Goal: Task Accomplishment & Management: Use online tool/utility

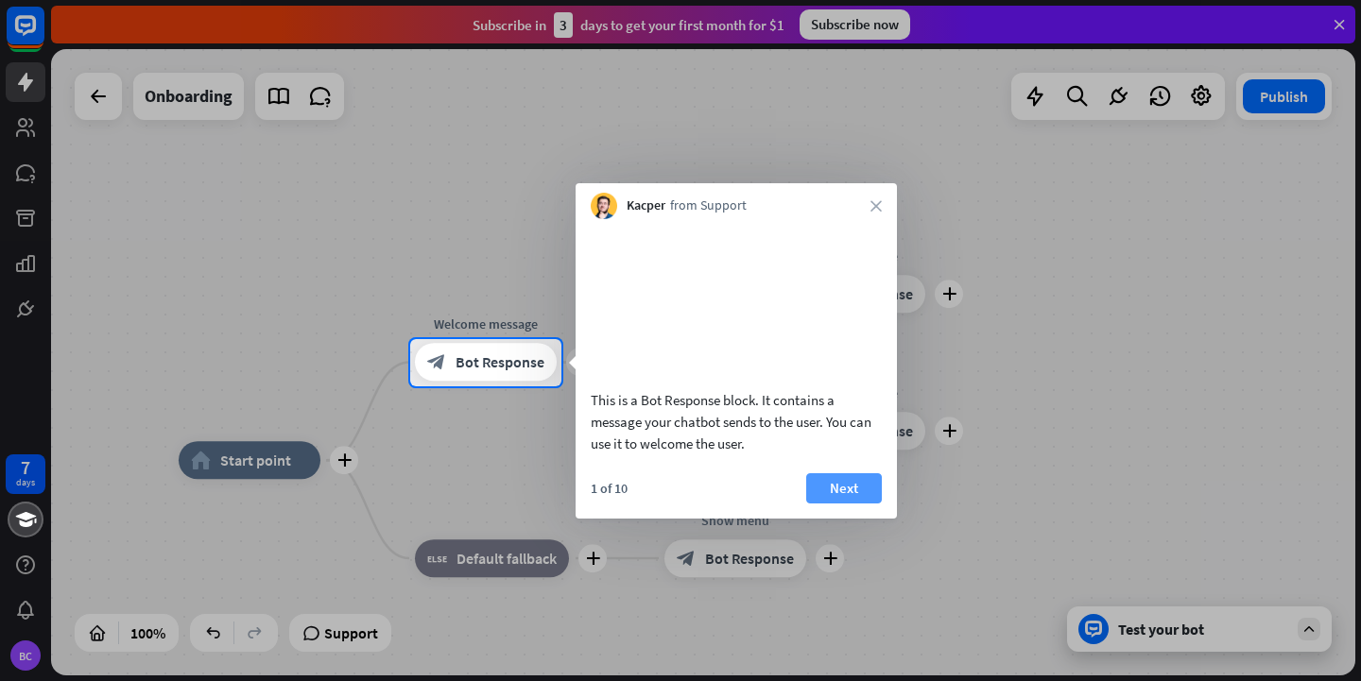
click at [844, 504] on button "Next" at bounding box center [844, 489] width 76 height 30
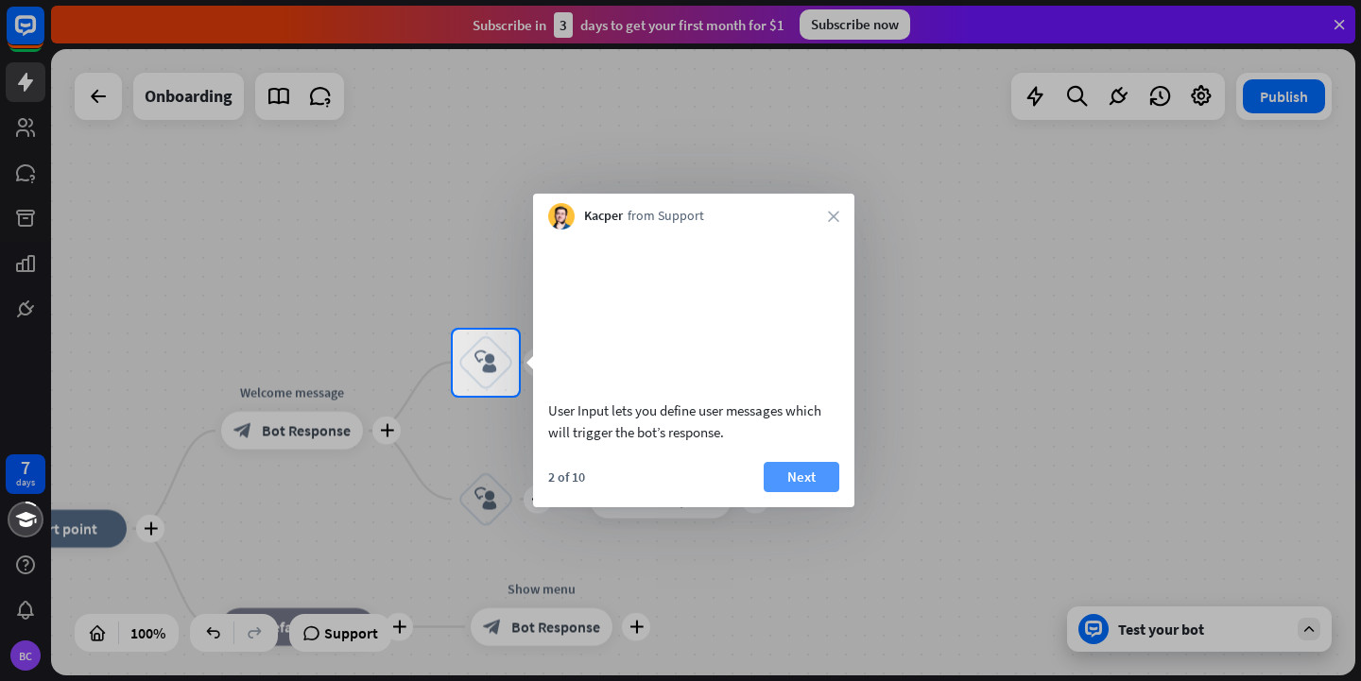
click at [826, 492] on button "Next" at bounding box center [802, 477] width 76 height 30
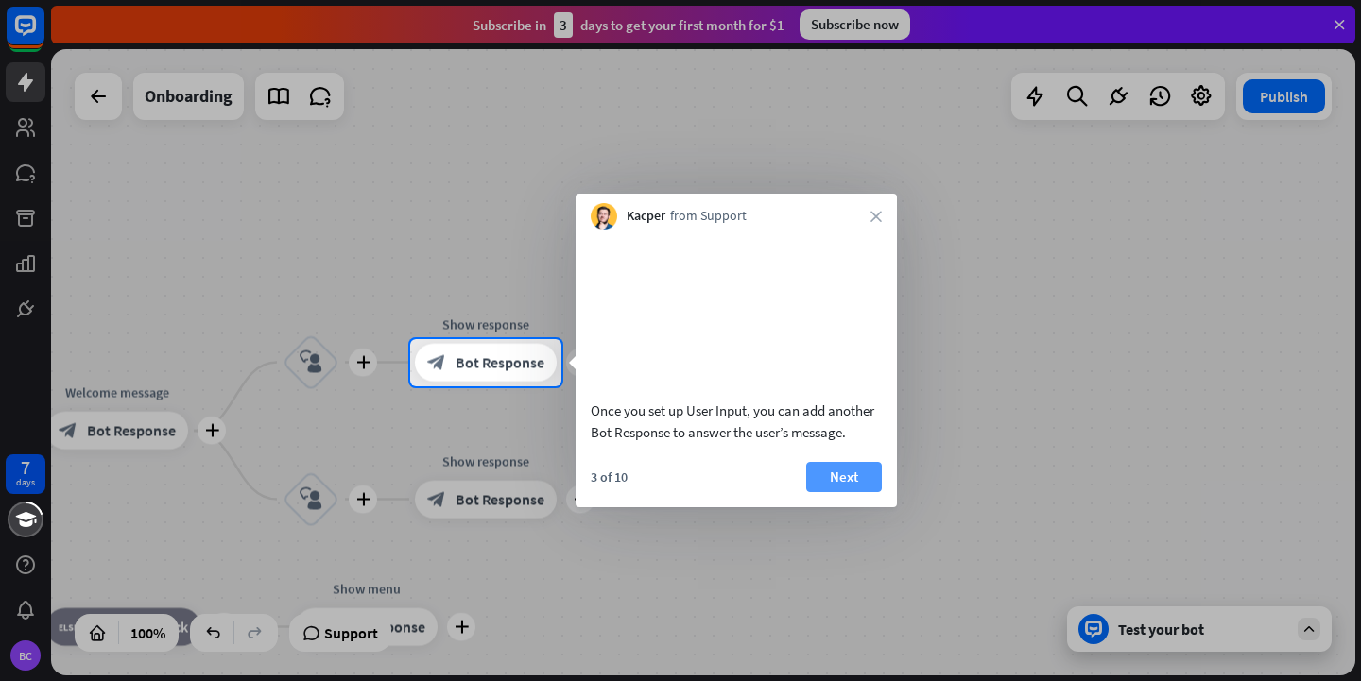
click at [860, 492] on button "Next" at bounding box center [844, 477] width 76 height 30
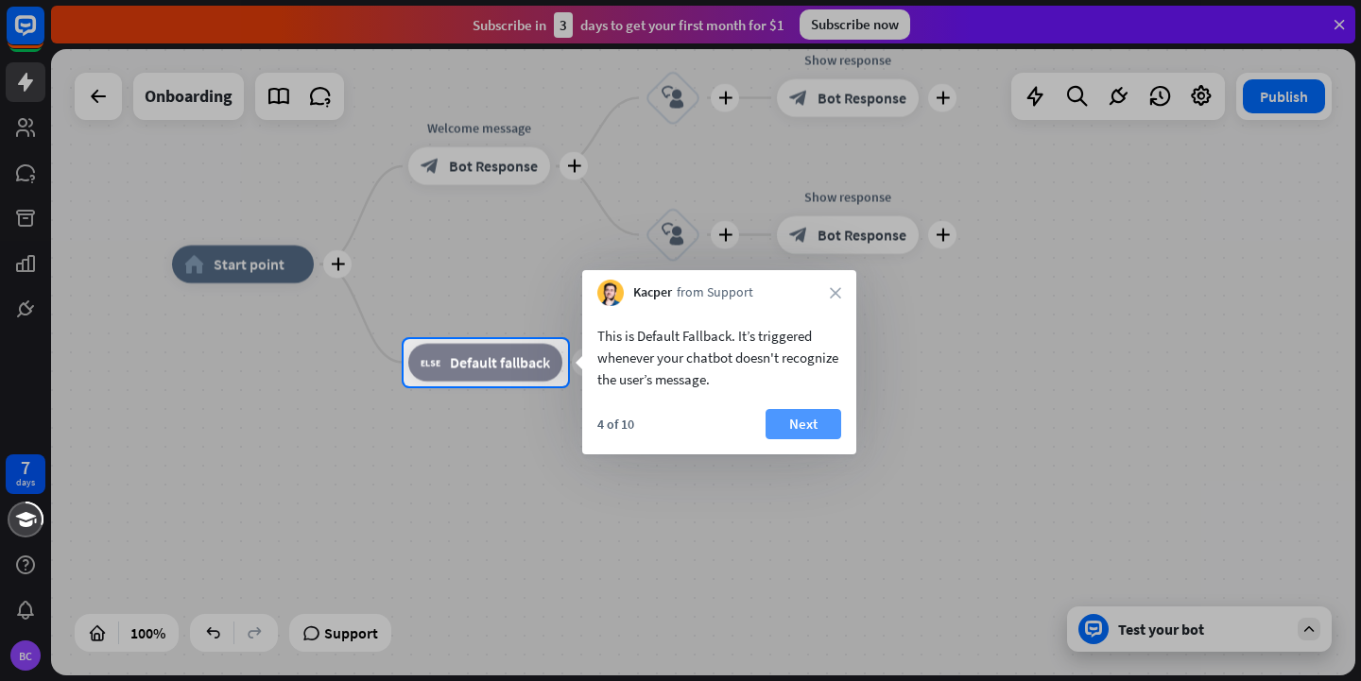
click at [802, 425] on button "Next" at bounding box center [804, 424] width 76 height 30
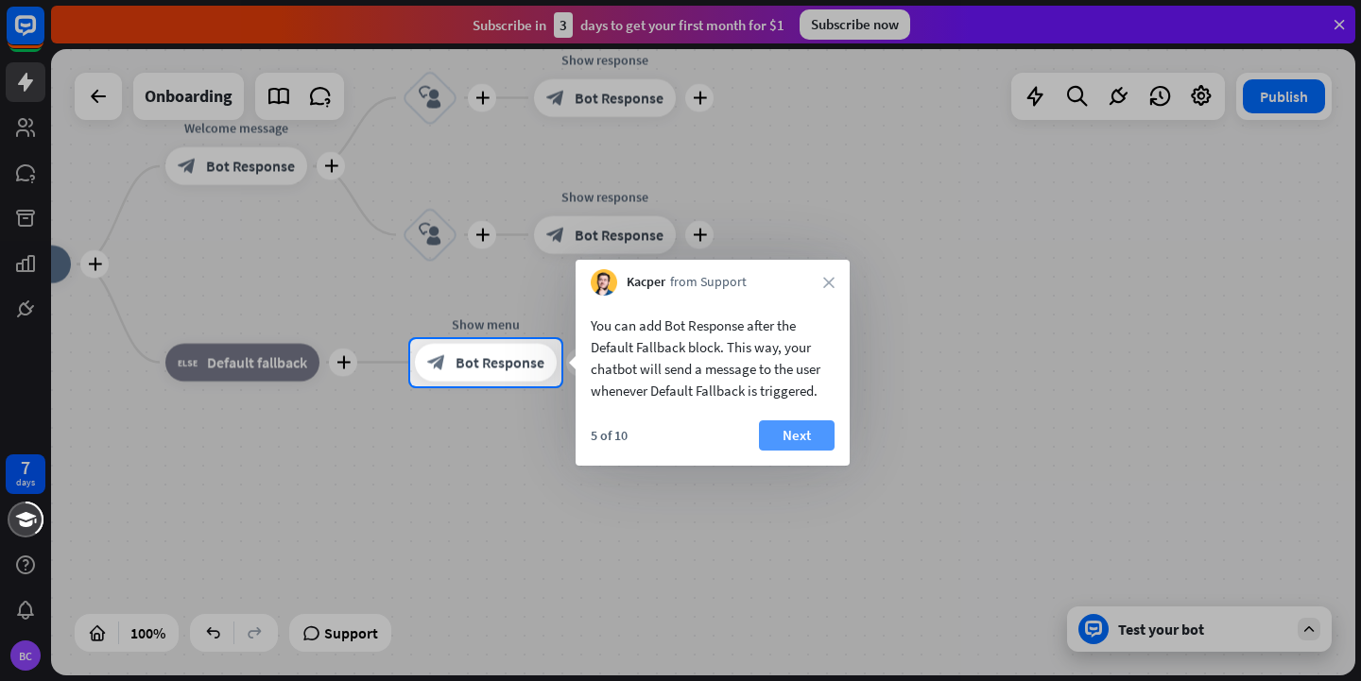
click at [836, 430] on div "5 of 10 Next" at bounding box center [713, 443] width 274 height 45
click at [812, 434] on button "Next" at bounding box center [797, 436] width 76 height 30
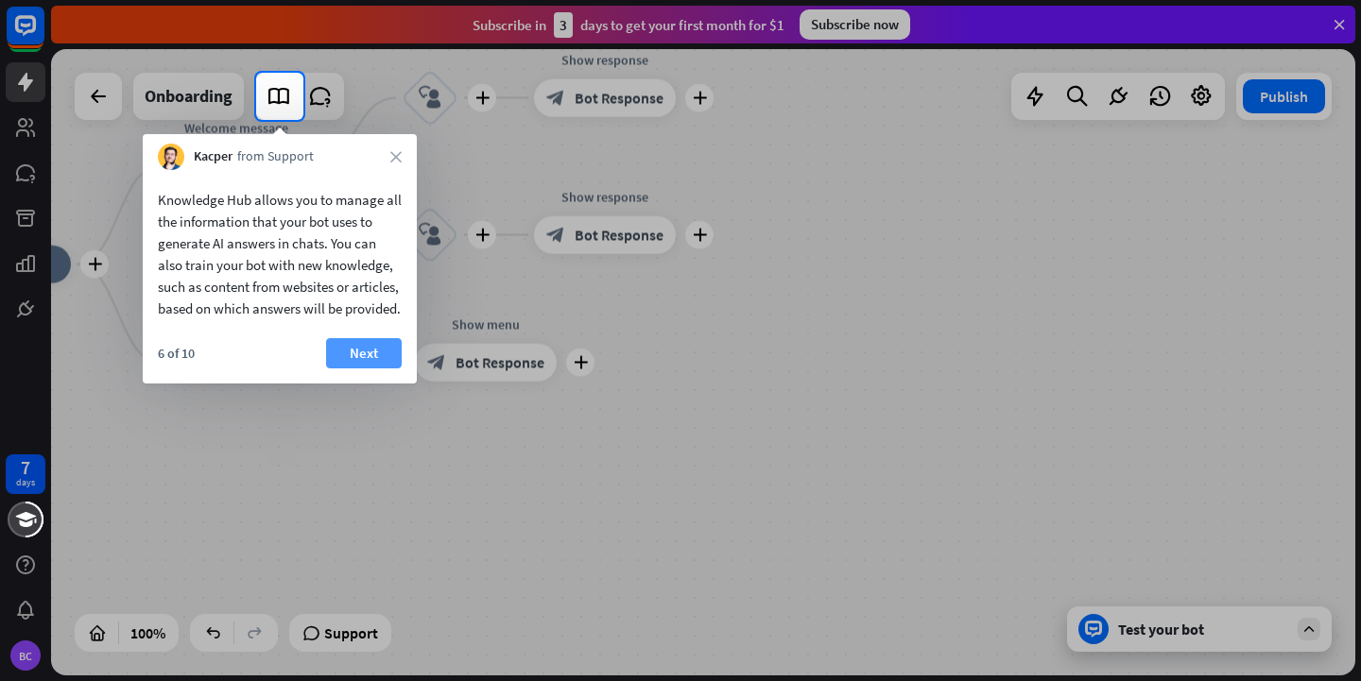
click at [358, 369] on button "Next" at bounding box center [364, 353] width 76 height 30
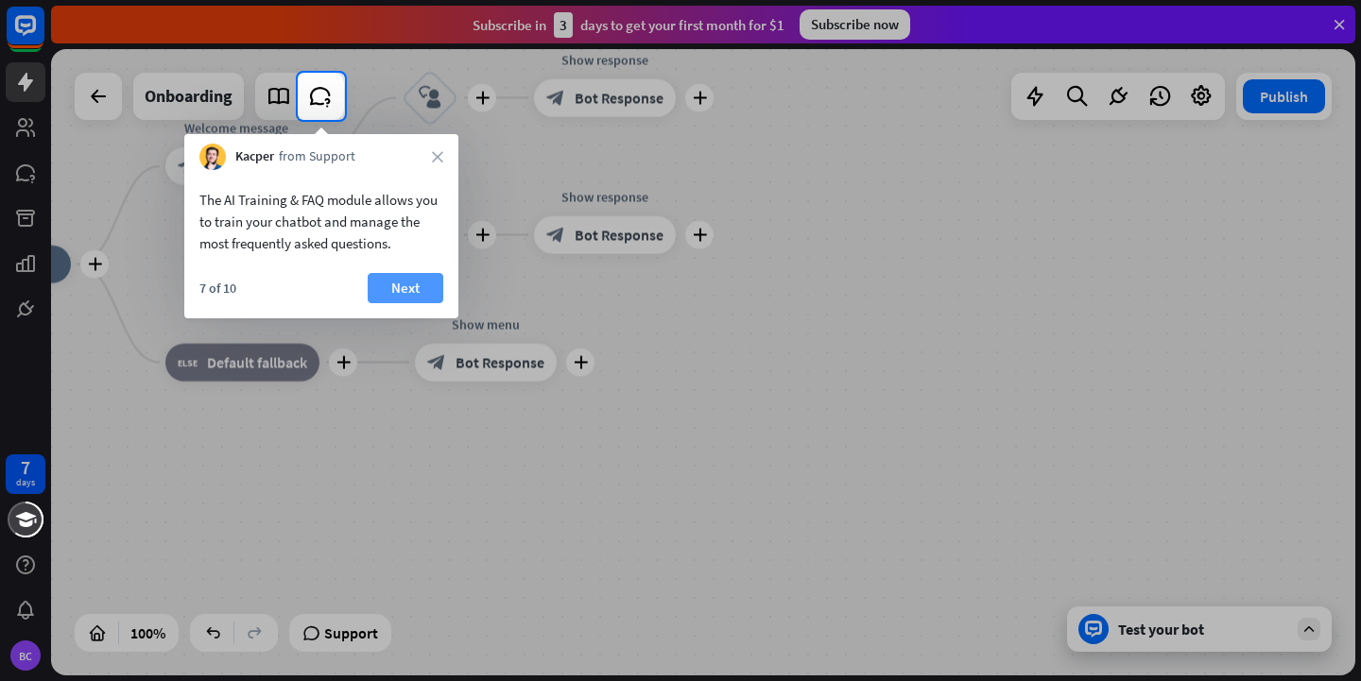
click at [386, 275] on button "Next" at bounding box center [406, 288] width 76 height 30
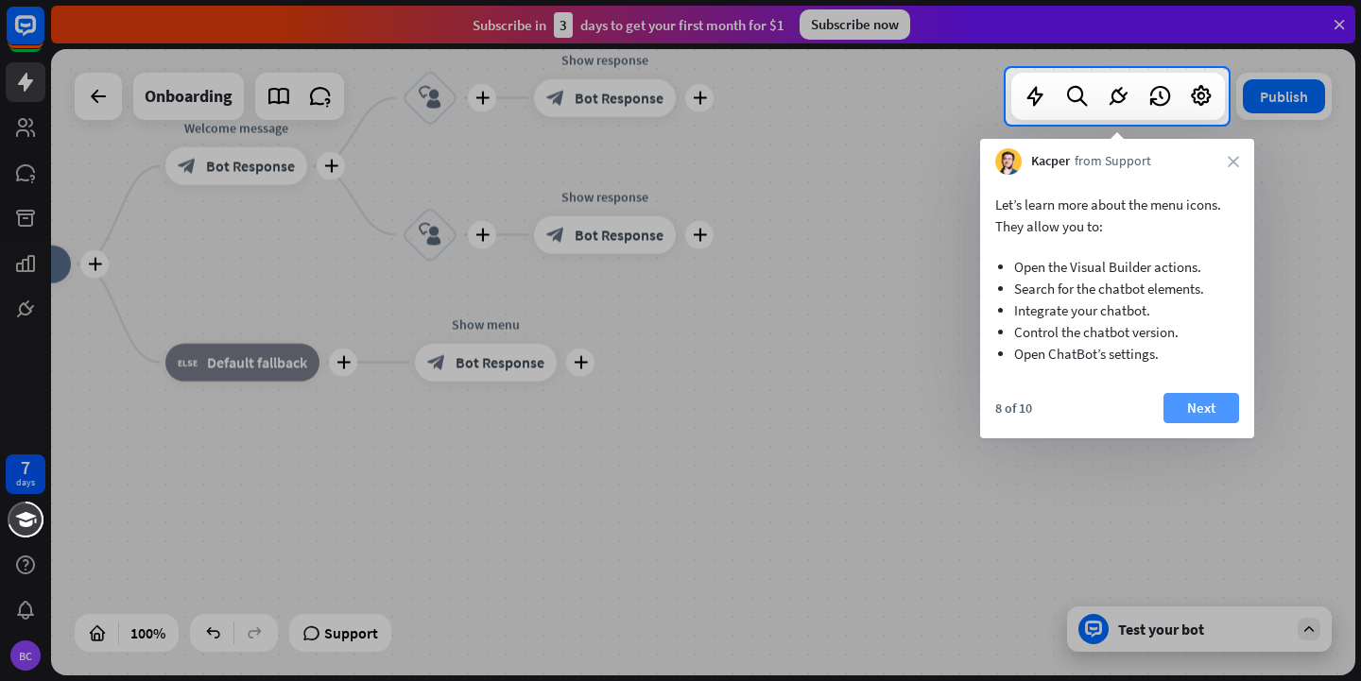
click at [1204, 405] on button "Next" at bounding box center [1201, 408] width 76 height 30
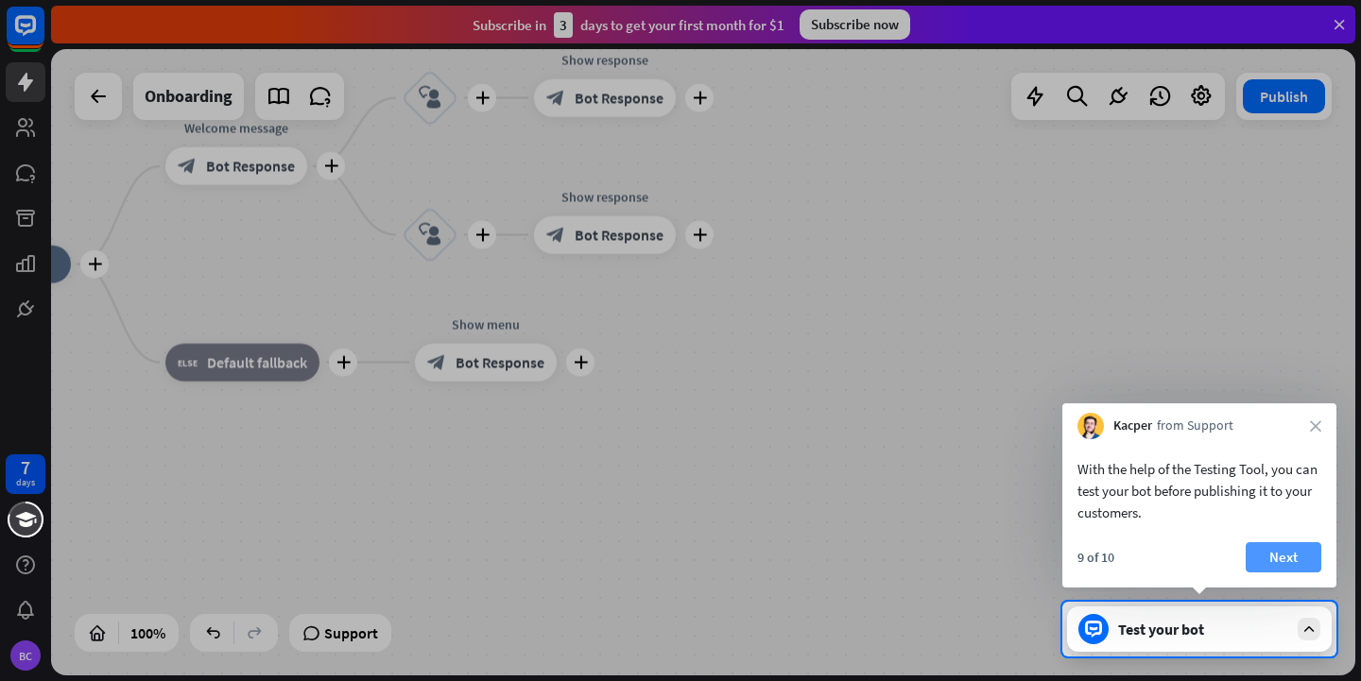
click at [1278, 552] on button "Next" at bounding box center [1284, 558] width 76 height 30
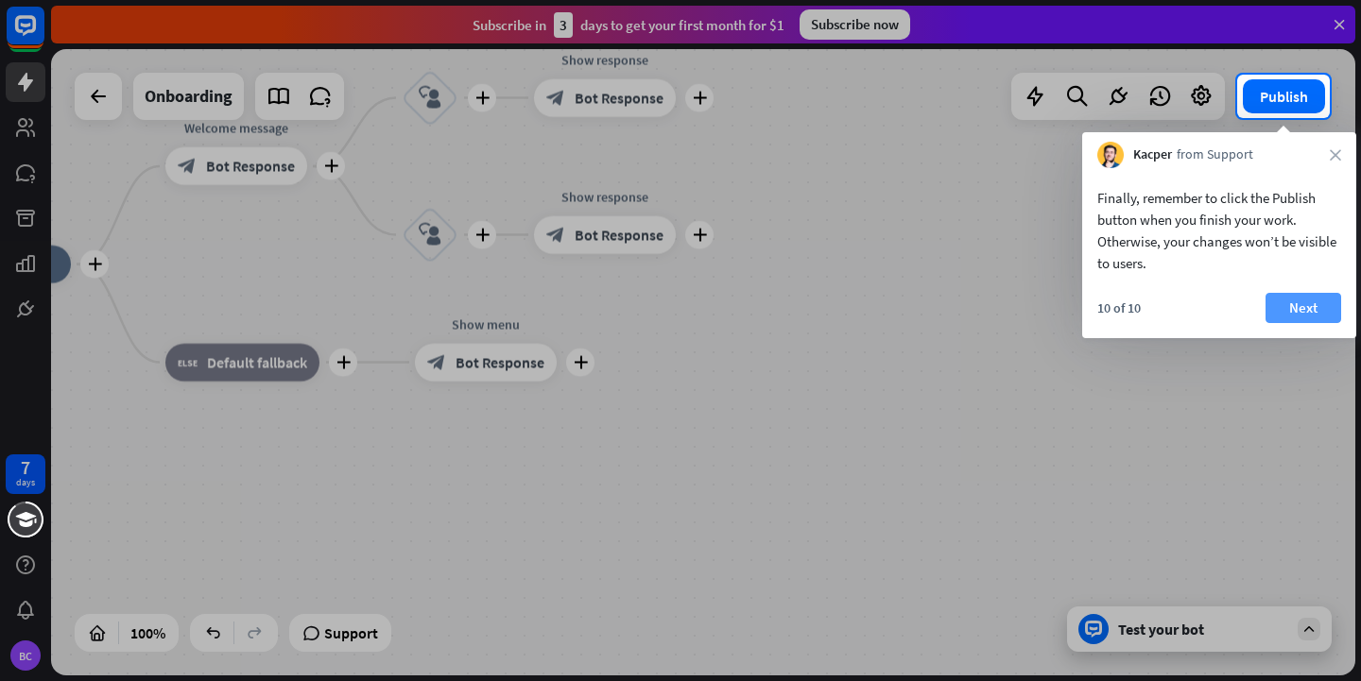
click at [1291, 307] on button "Next" at bounding box center [1304, 308] width 76 height 30
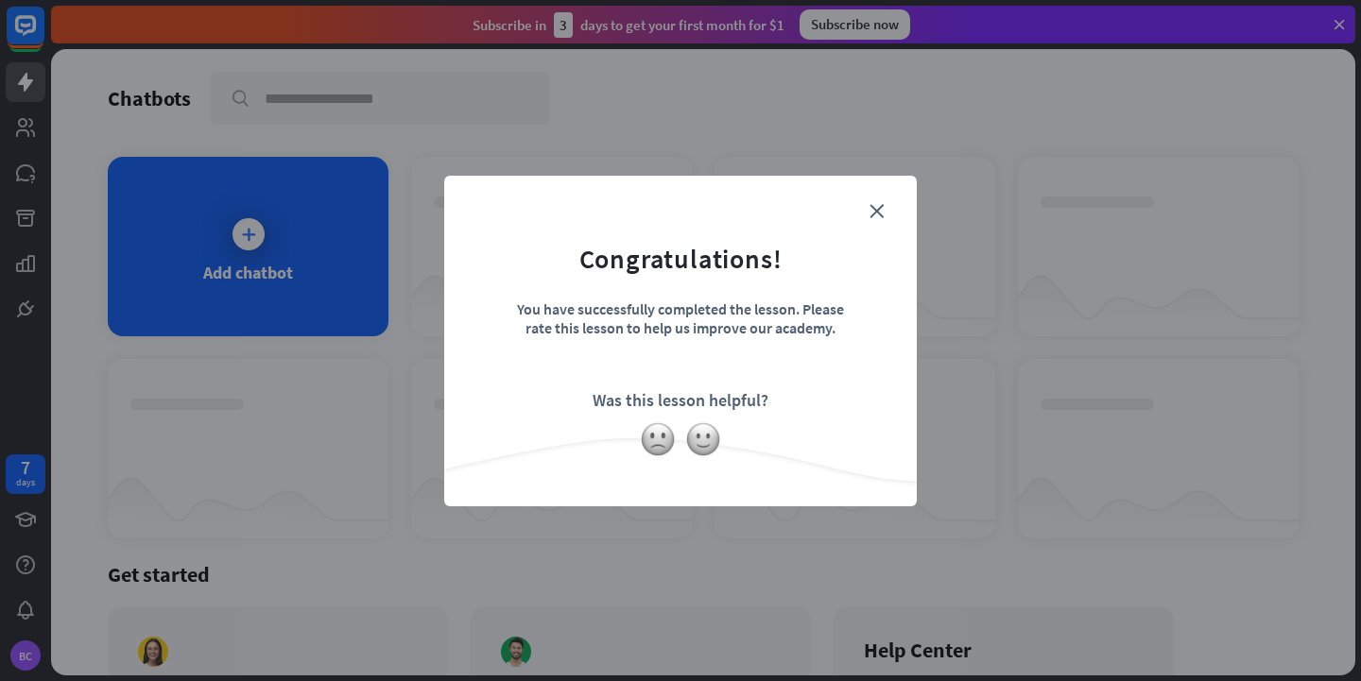
click at [884, 205] on form "Congratulations! You have successfully completed the lesson. Please rate this l…" at bounding box center [680, 312] width 425 height 226
click at [877, 214] on icon "close" at bounding box center [877, 211] width 14 height 14
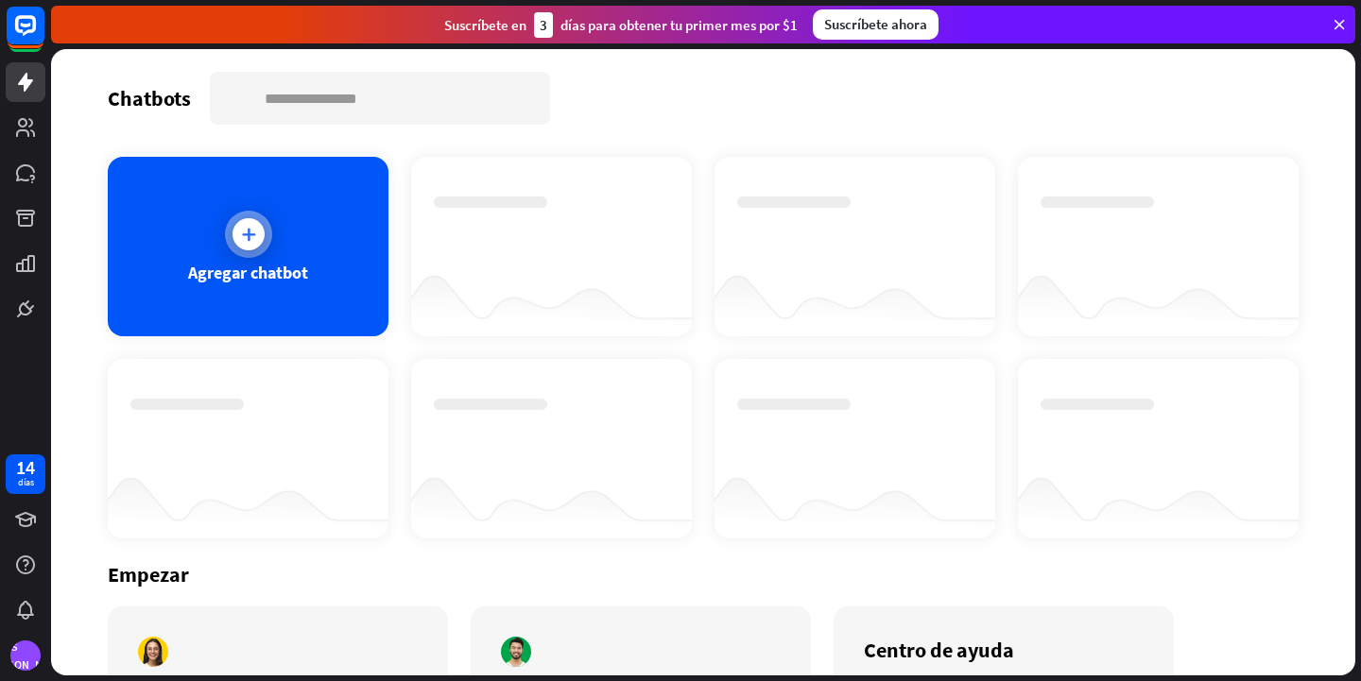
click at [254, 236] on icon at bounding box center [248, 234] width 19 height 19
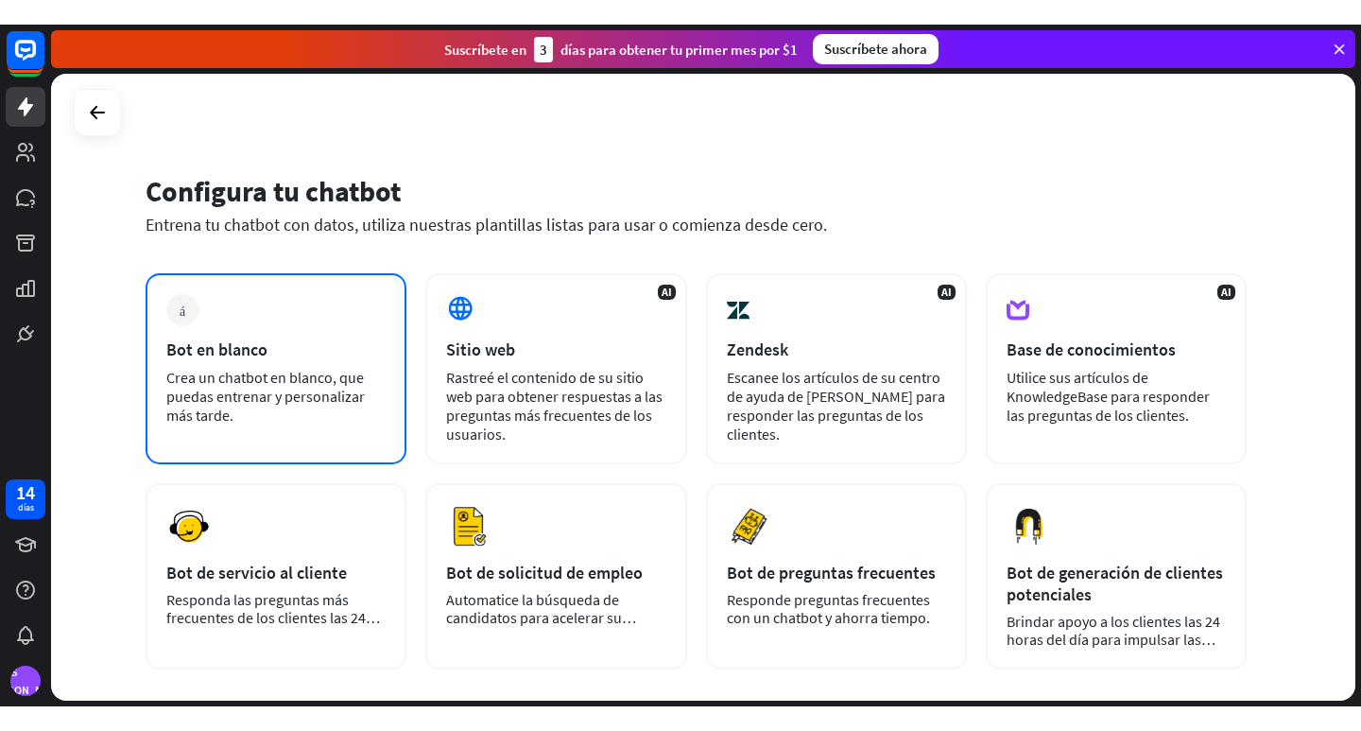
scroll to position [95, 0]
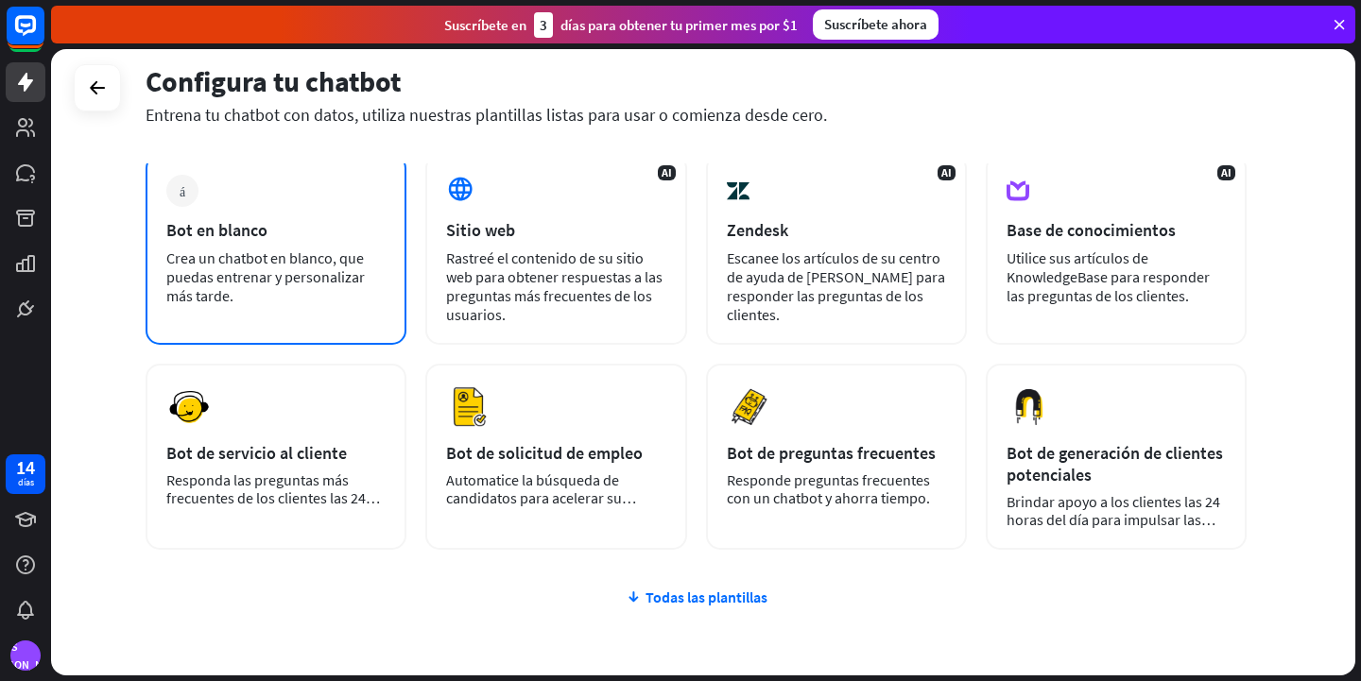
click at [330, 289] on div "Crea un chatbot en blanco, que puedas entrenar y personalizar más tarde." at bounding box center [275, 277] width 219 height 57
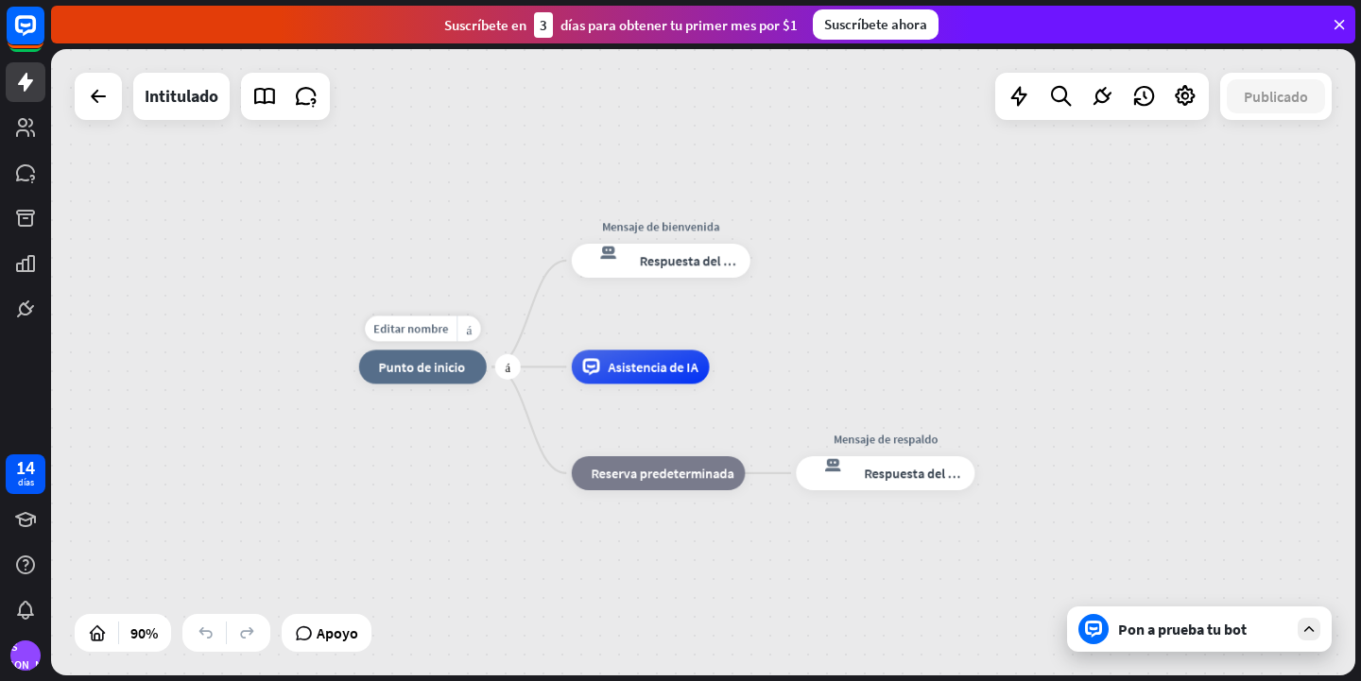
click at [441, 377] on div "inicio_2 Punto de inicio" at bounding box center [423, 367] width 128 height 34
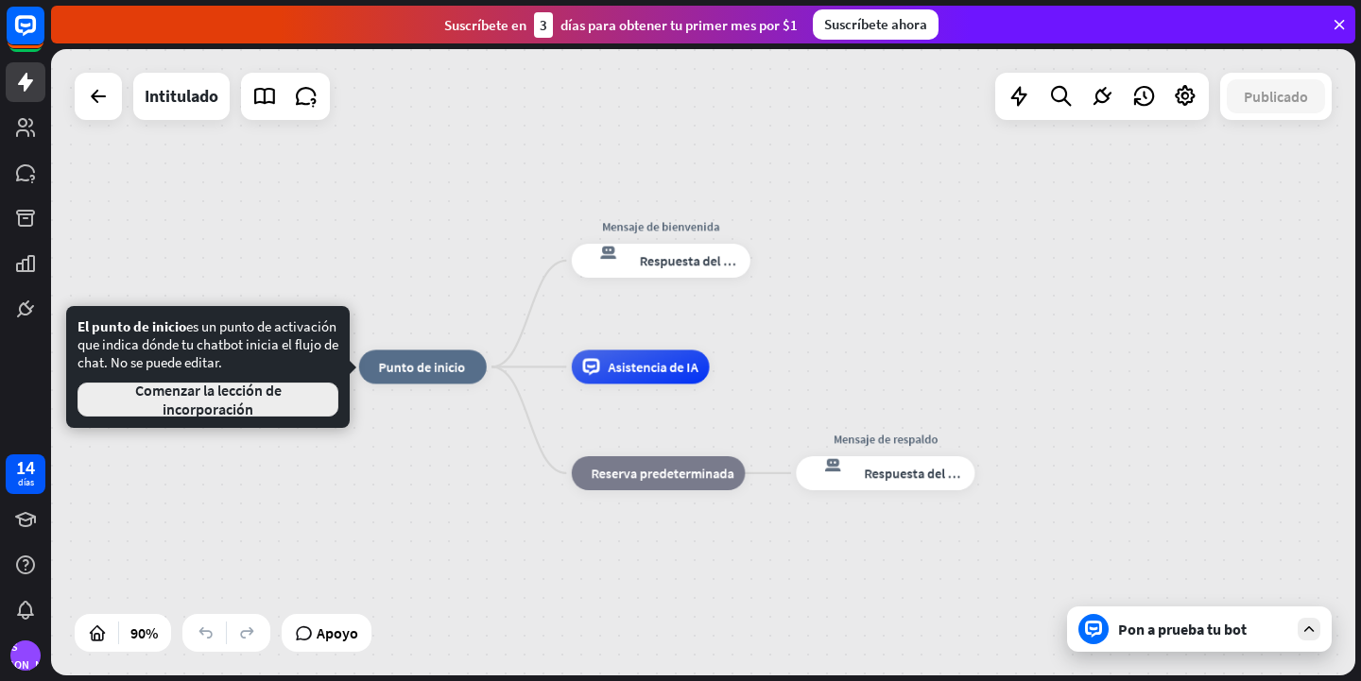
click at [281, 405] on font "Comenzar la lección de incorporación" at bounding box center [208, 400] width 229 height 38
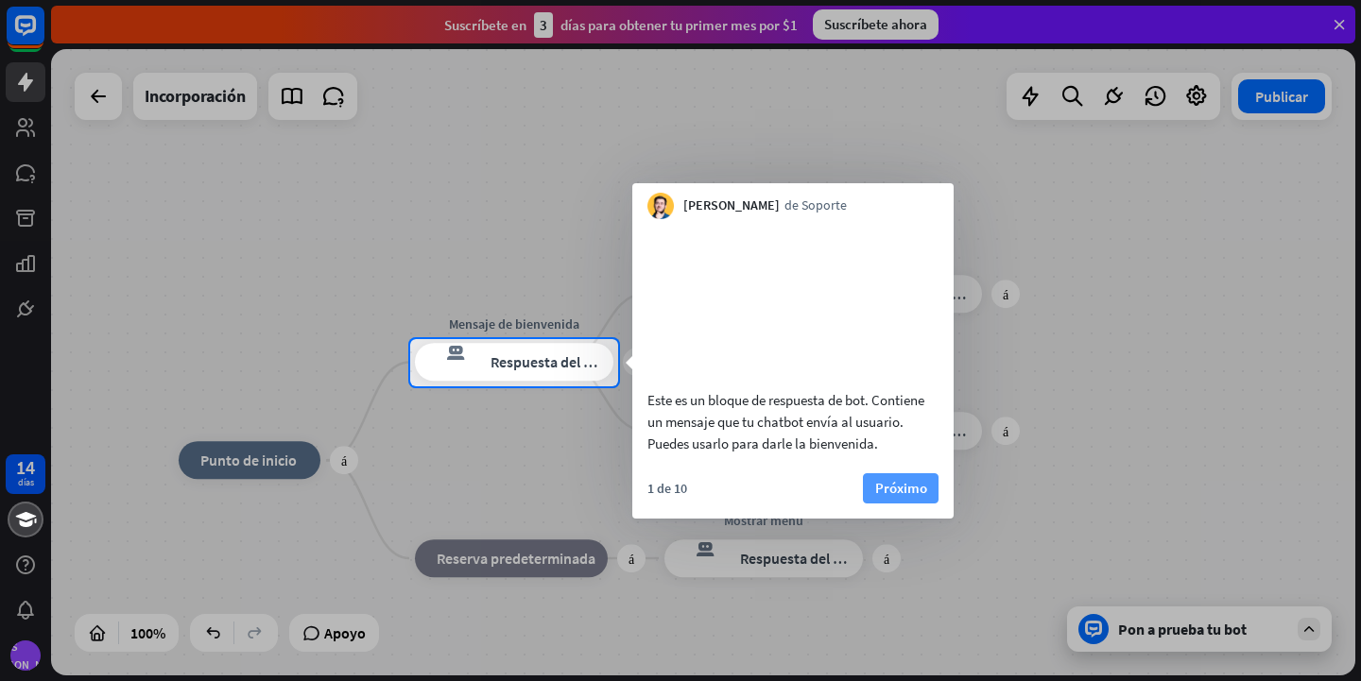
click at [918, 497] on font "Próximo" at bounding box center [901, 488] width 52 height 18
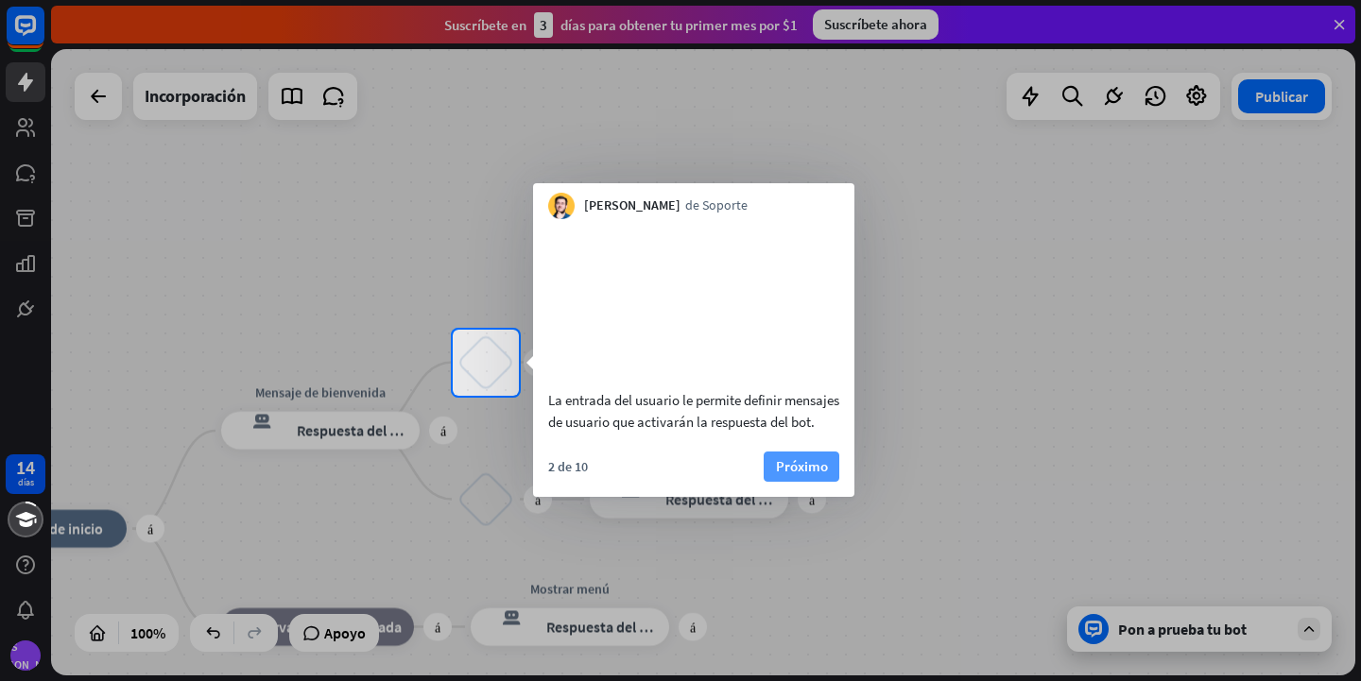
click at [798, 475] on font "Próximo" at bounding box center [802, 466] width 52 height 18
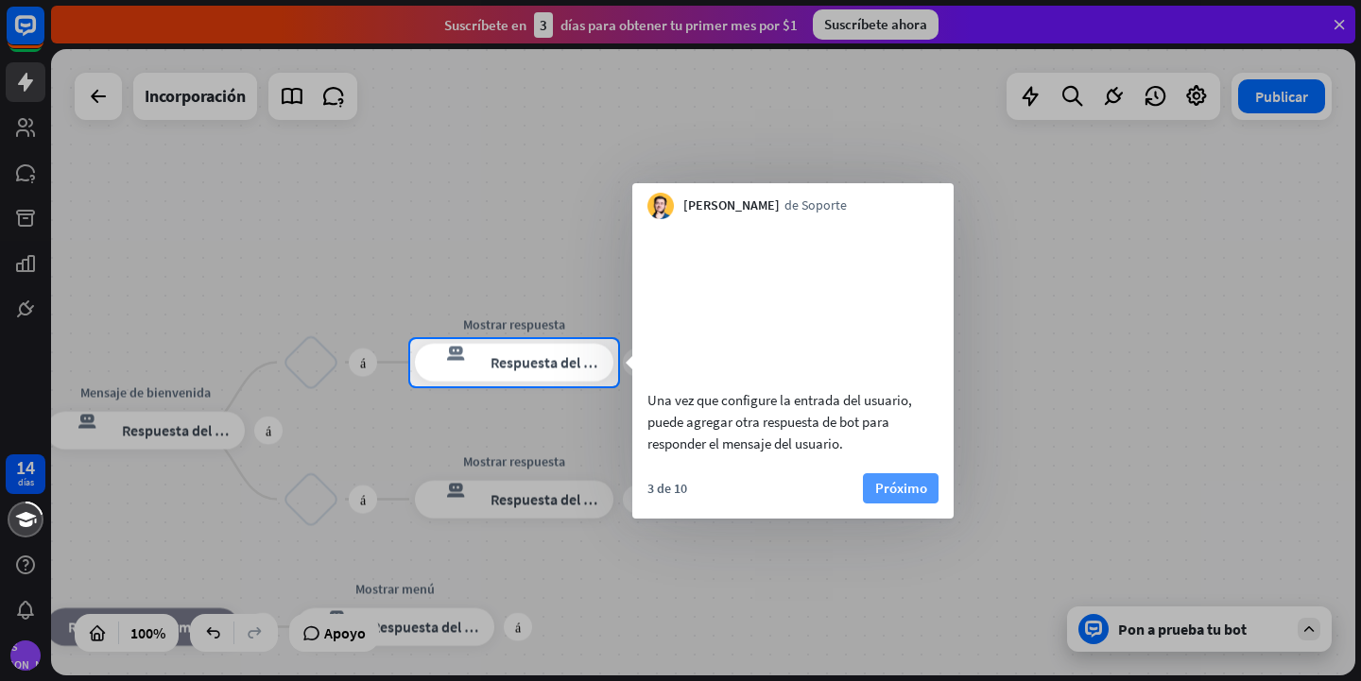
click at [908, 497] on font "Próximo" at bounding box center [901, 488] width 52 height 18
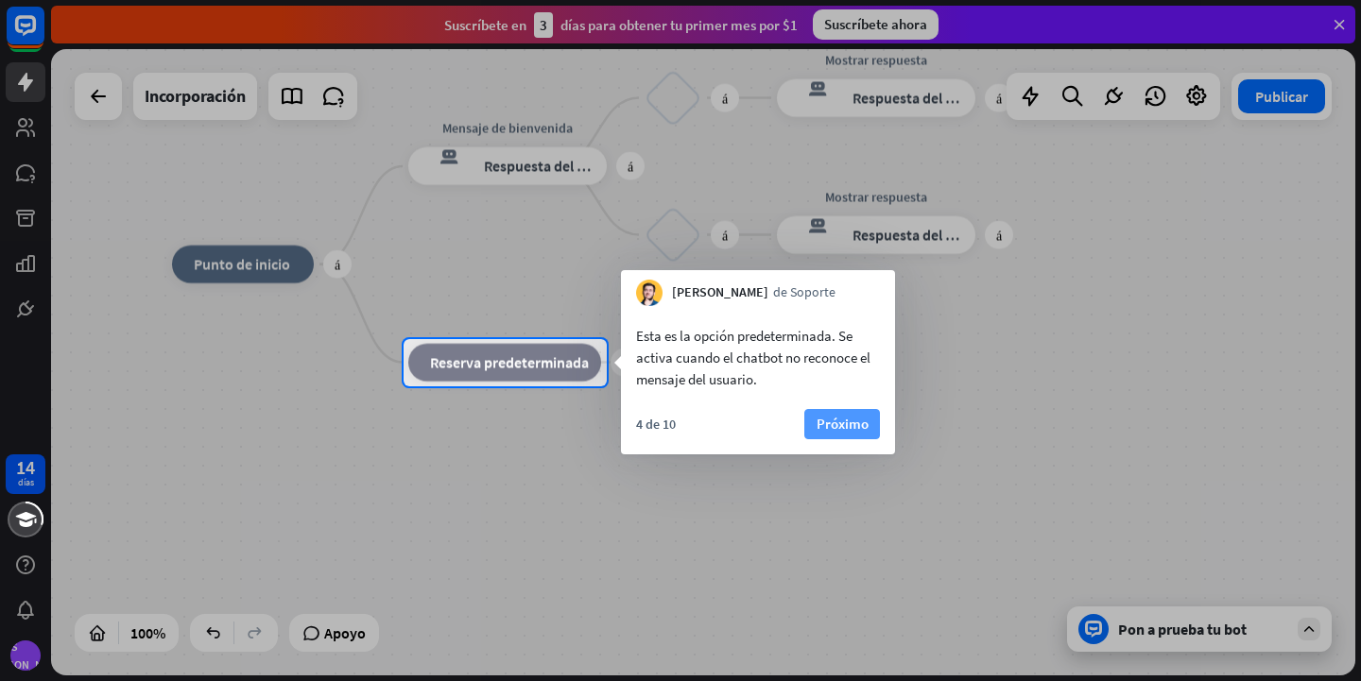
click at [848, 424] on font "Próximo" at bounding box center [843, 424] width 52 height 18
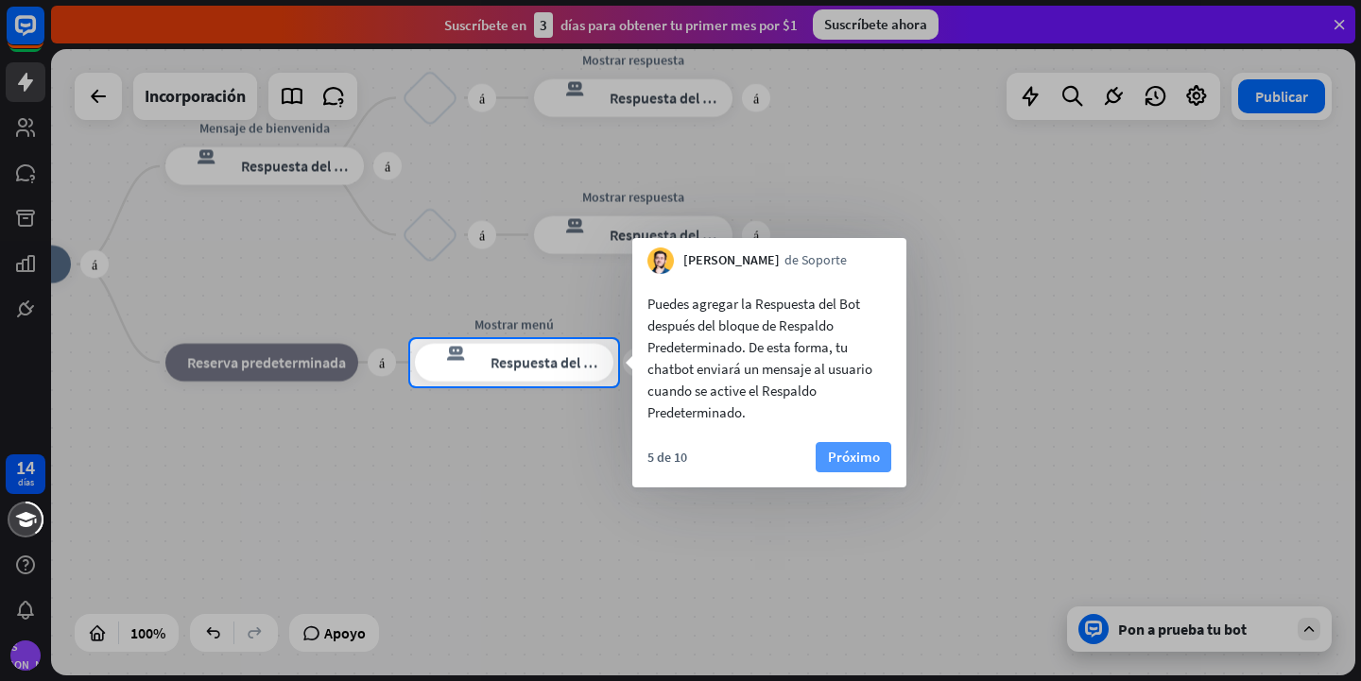
click at [849, 450] on font "Próximo" at bounding box center [854, 457] width 52 height 18
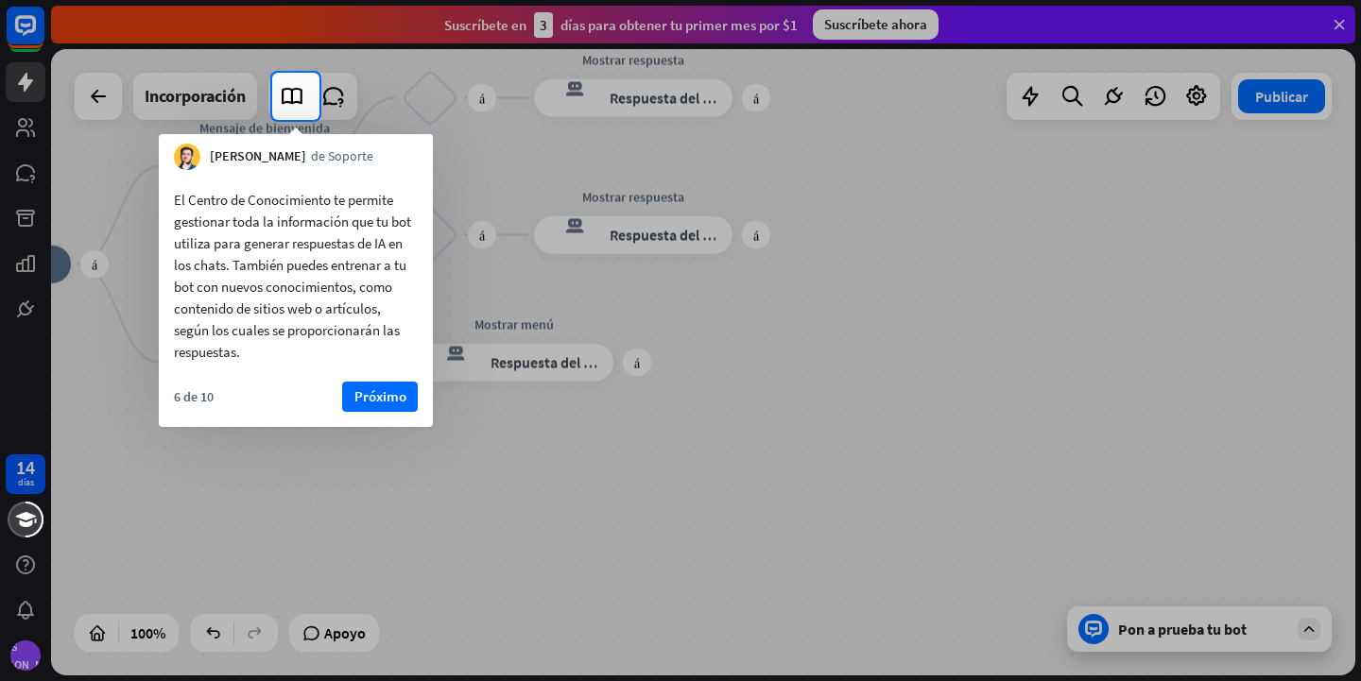
click at [384, 380] on div "El Centro de Conocimiento te permite gestionar toda la información que tu bot u…" at bounding box center [296, 298] width 274 height 257
click at [378, 399] on font "Próximo" at bounding box center [380, 397] width 52 height 18
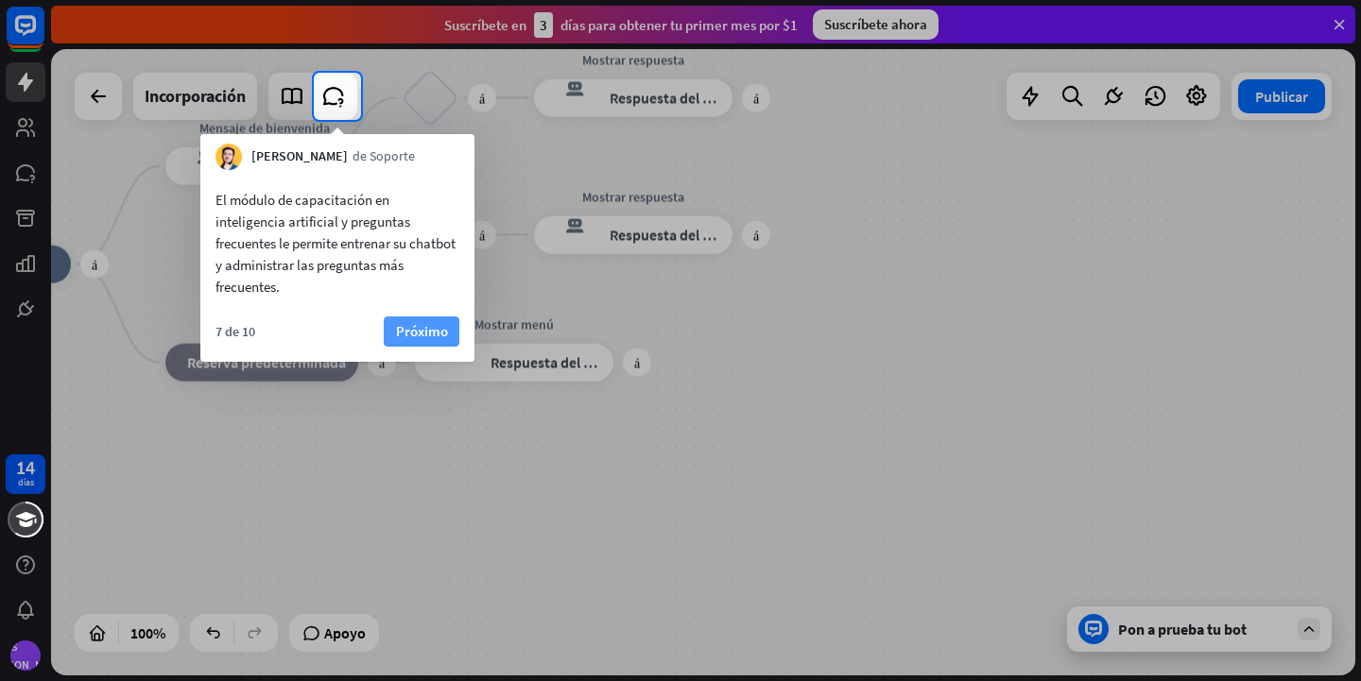
click at [441, 337] on font "Próximo" at bounding box center [422, 331] width 52 height 18
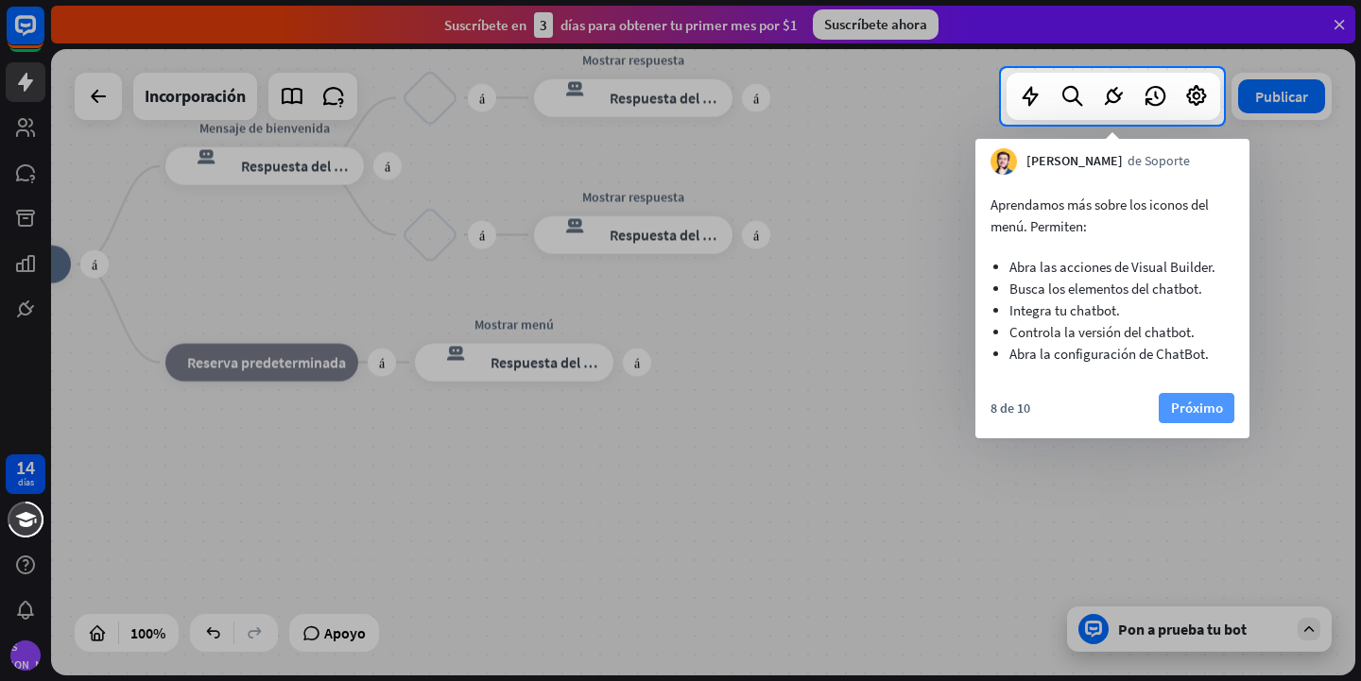
click at [1178, 408] on font "Próximo" at bounding box center [1197, 408] width 52 height 18
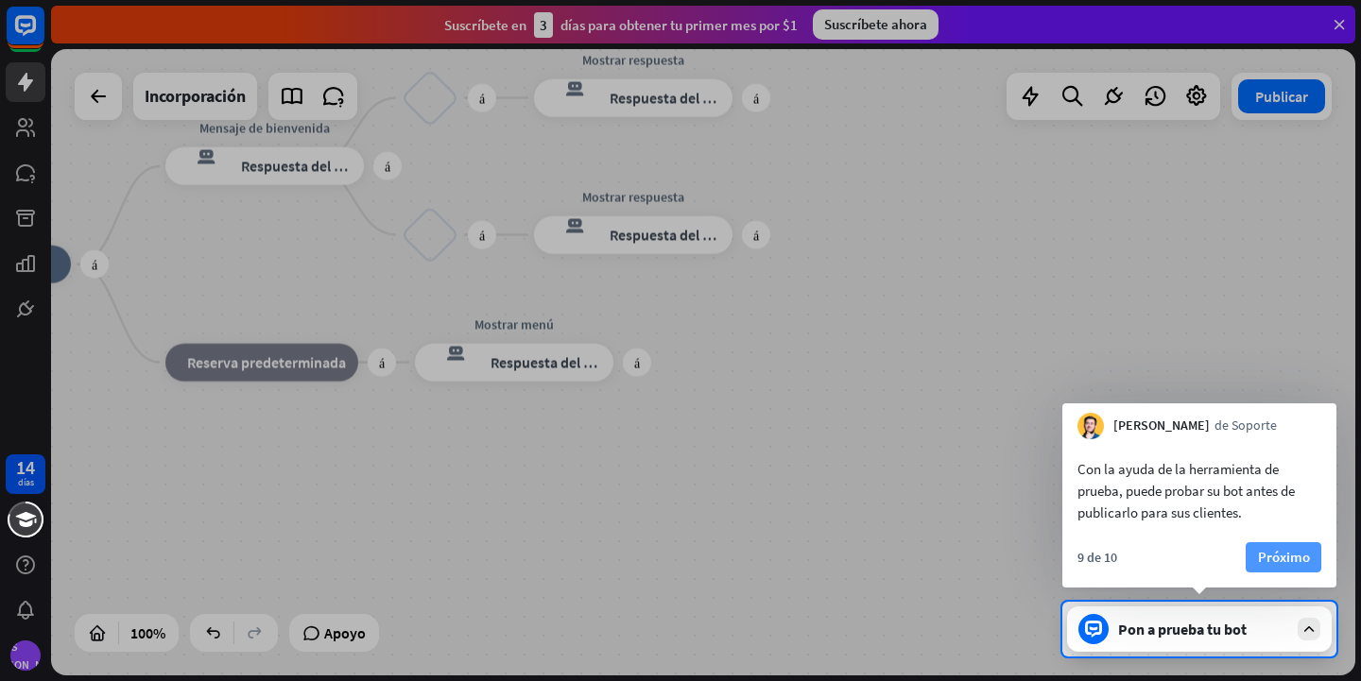
click at [1271, 543] on button "Próximo" at bounding box center [1284, 558] width 76 height 30
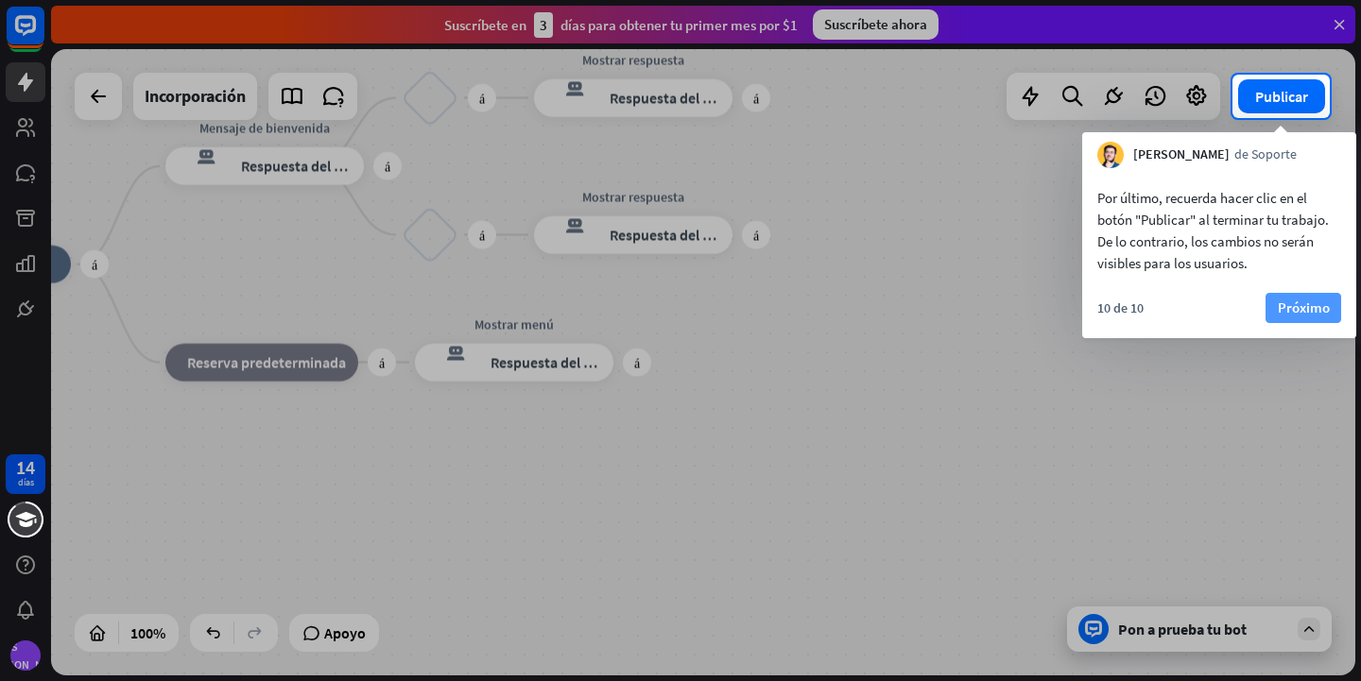
click at [1297, 310] on font "Próximo" at bounding box center [1304, 308] width 52 height 18
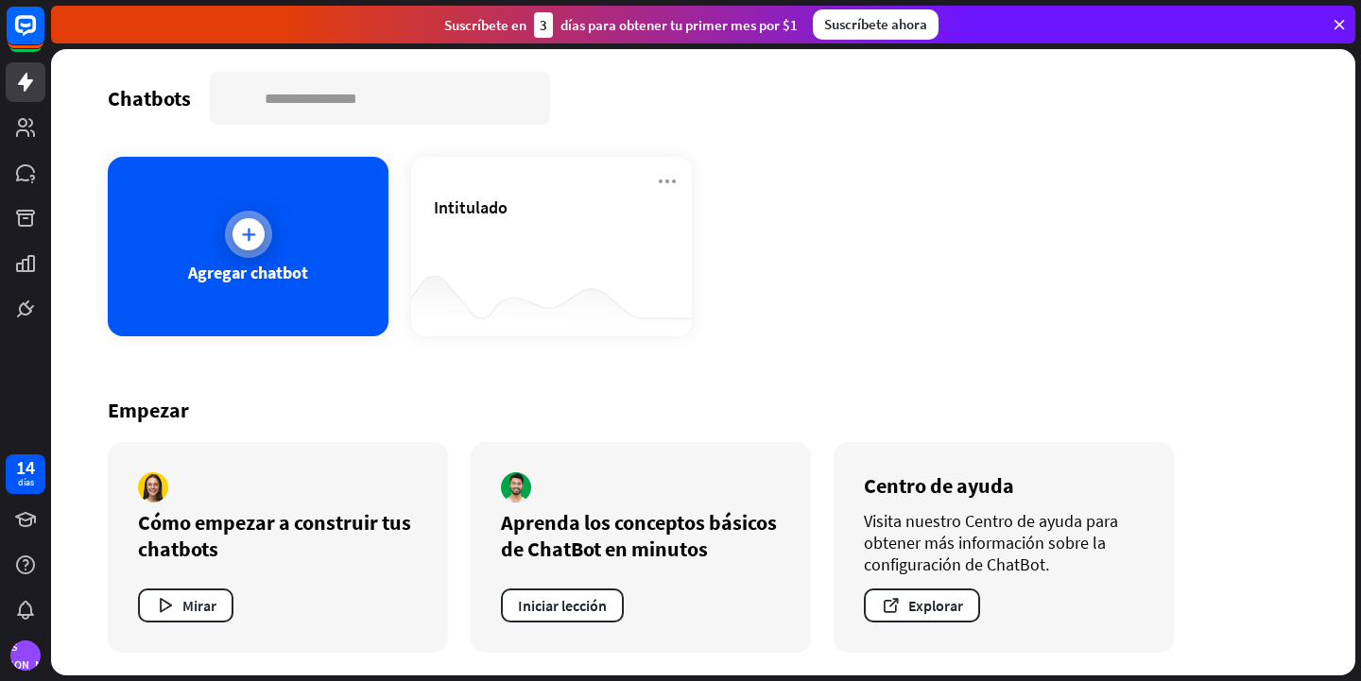
click at [274, 250] on div "Agregar chatbot" at bounding box center [248, 247] width 281 height 180
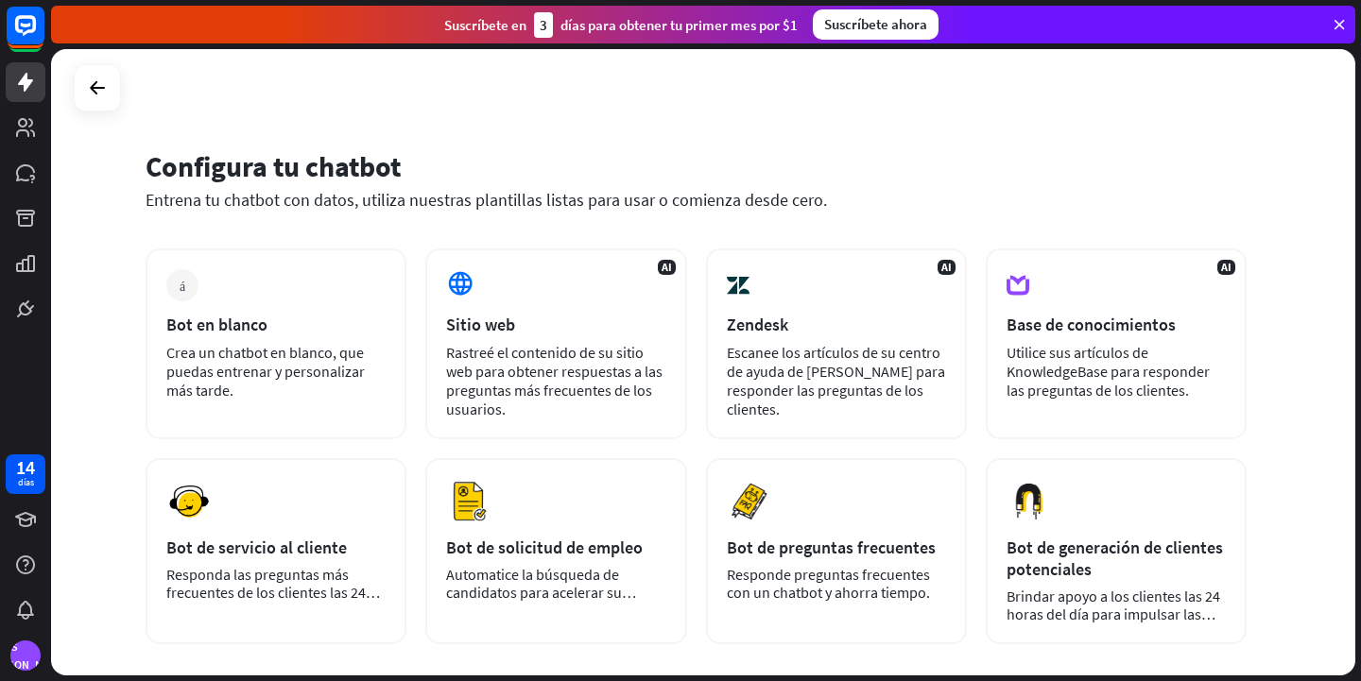
click at [1344, 16] on icon at bounding box center [1339, 24] width 17 height 17
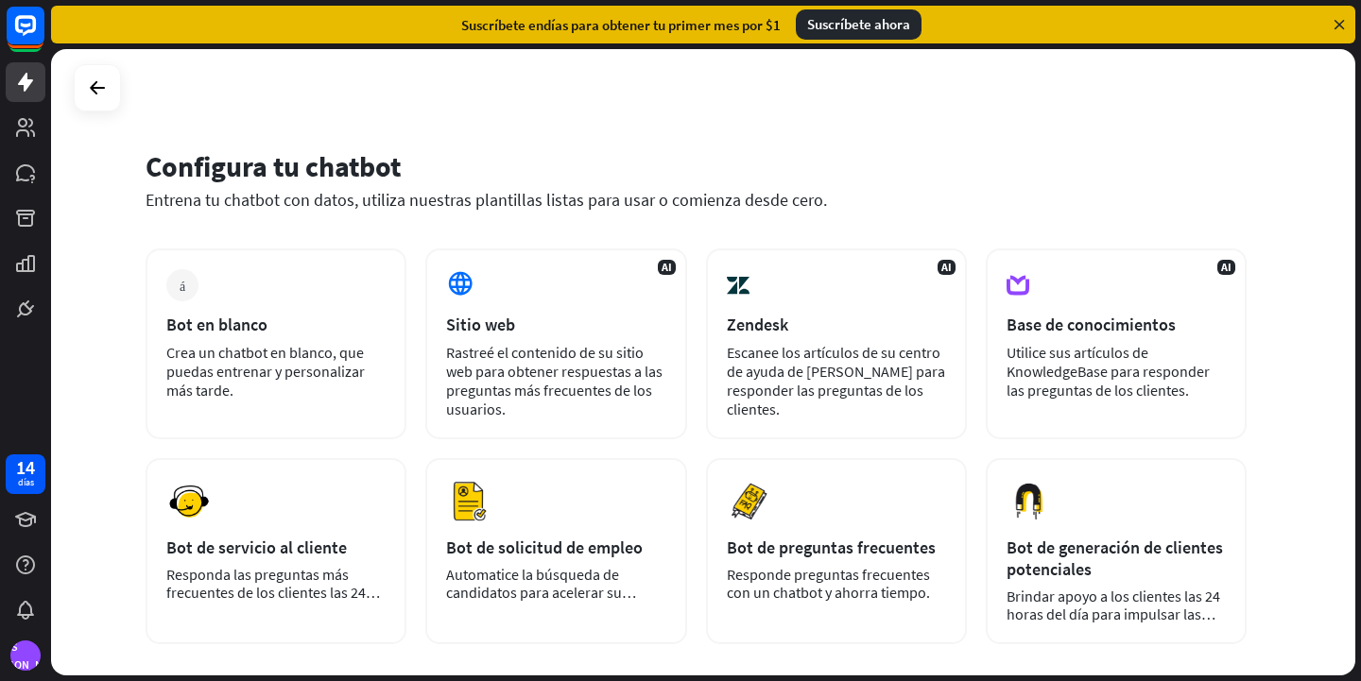
click at [1341, 23] on icon at bounding box center [1339, 24] width 17 height 17
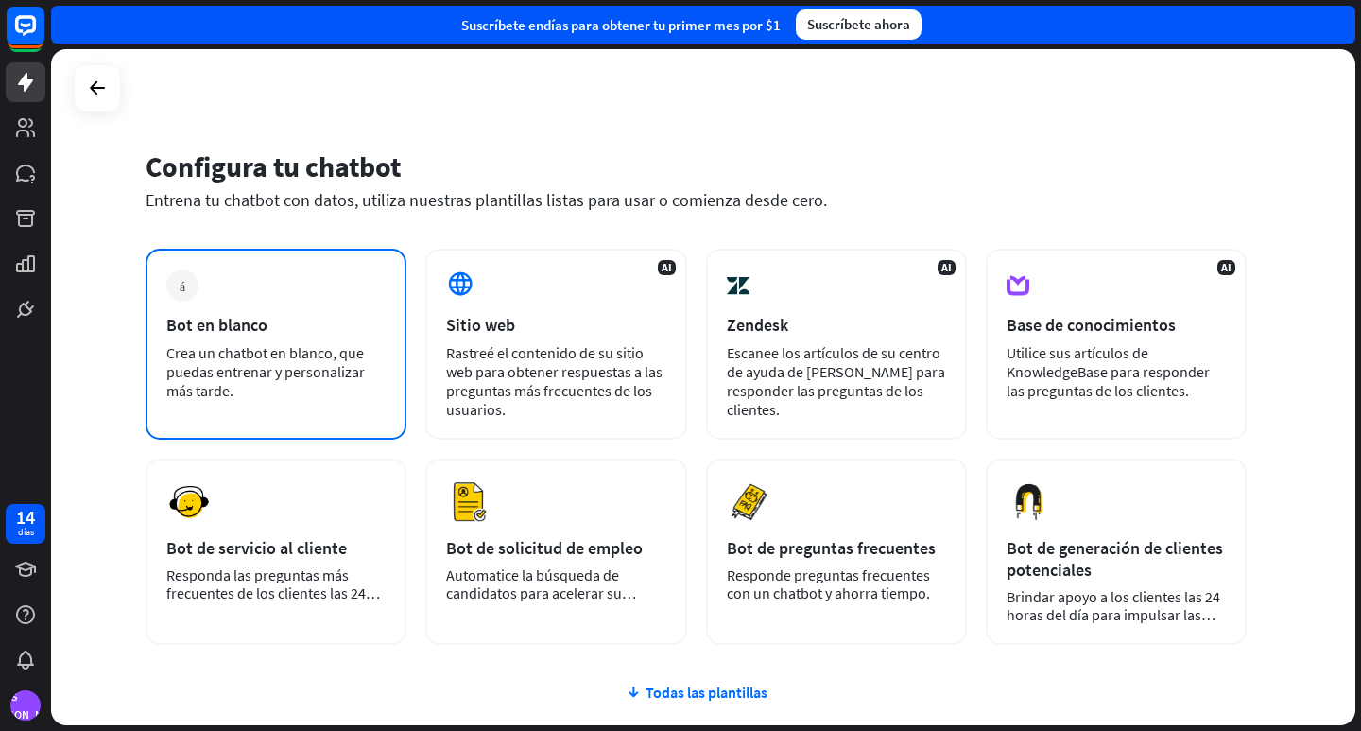
click at [266, 300] on div "más Bot en blanco Crea un chatbot en blanco, que puedas entrenar y personalizar…" at bounding box center [276, 344] width 261 height 191
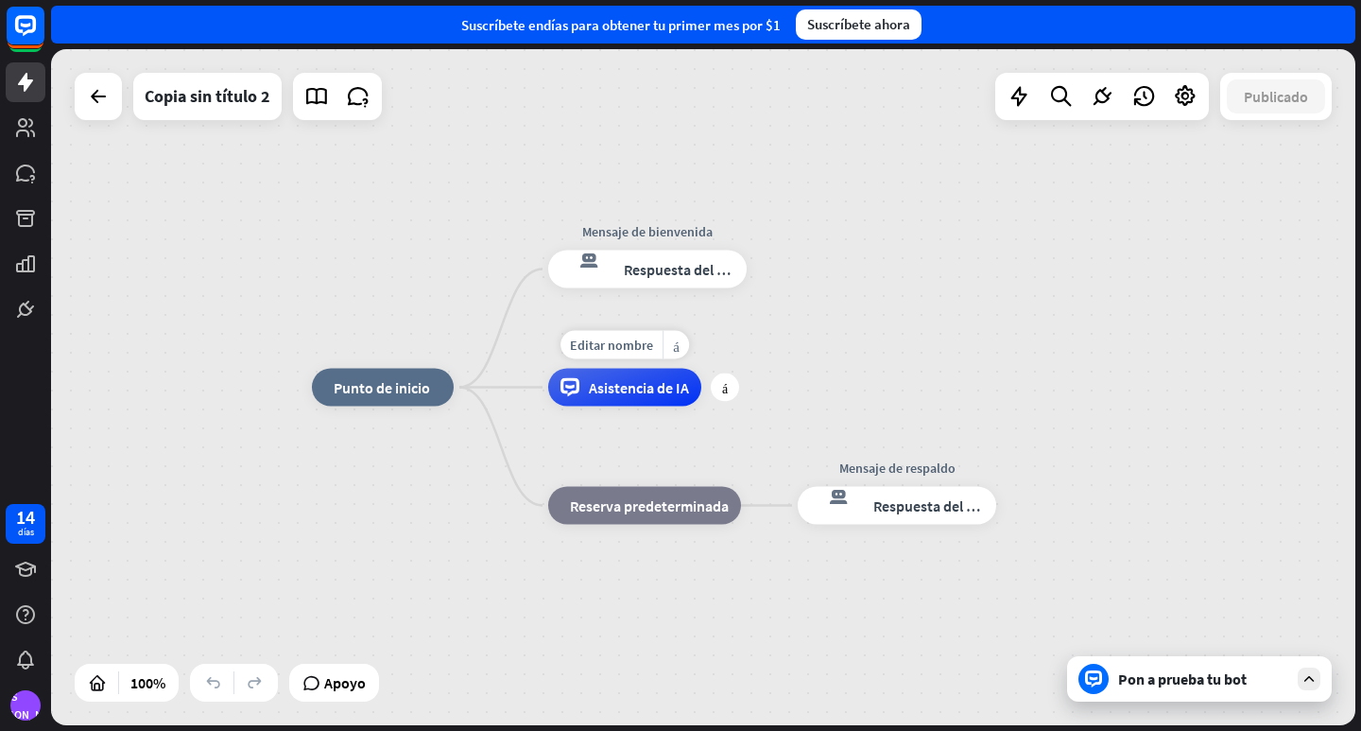
click at [621, 390] on font "Asistencia de IA" at bounding box center [639, 387] width 100 height 19
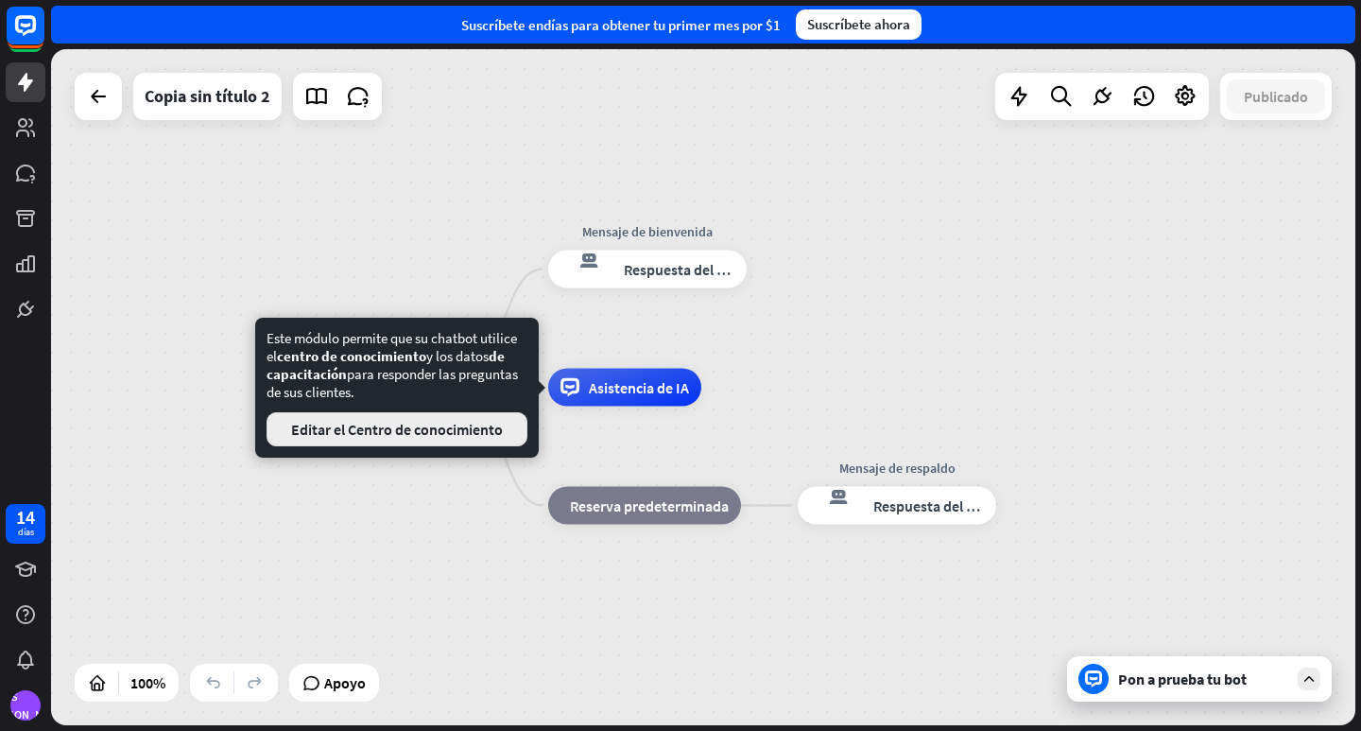
click at [487, 430] on font "Editar el Centro de conocimiento" at bounding box center [397, 429] width 212 height 19
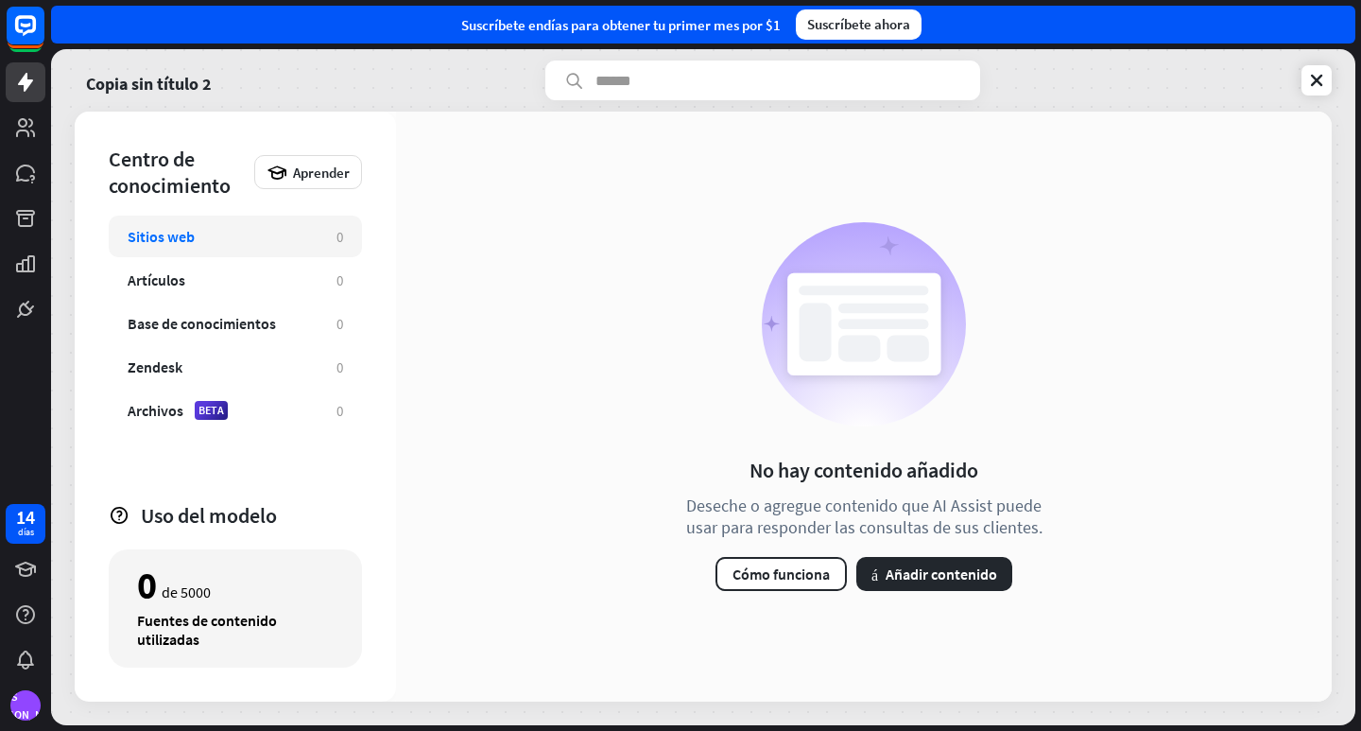
click at [666, 72] on input "text" at bounding box center [762, 80] width 435 height 40
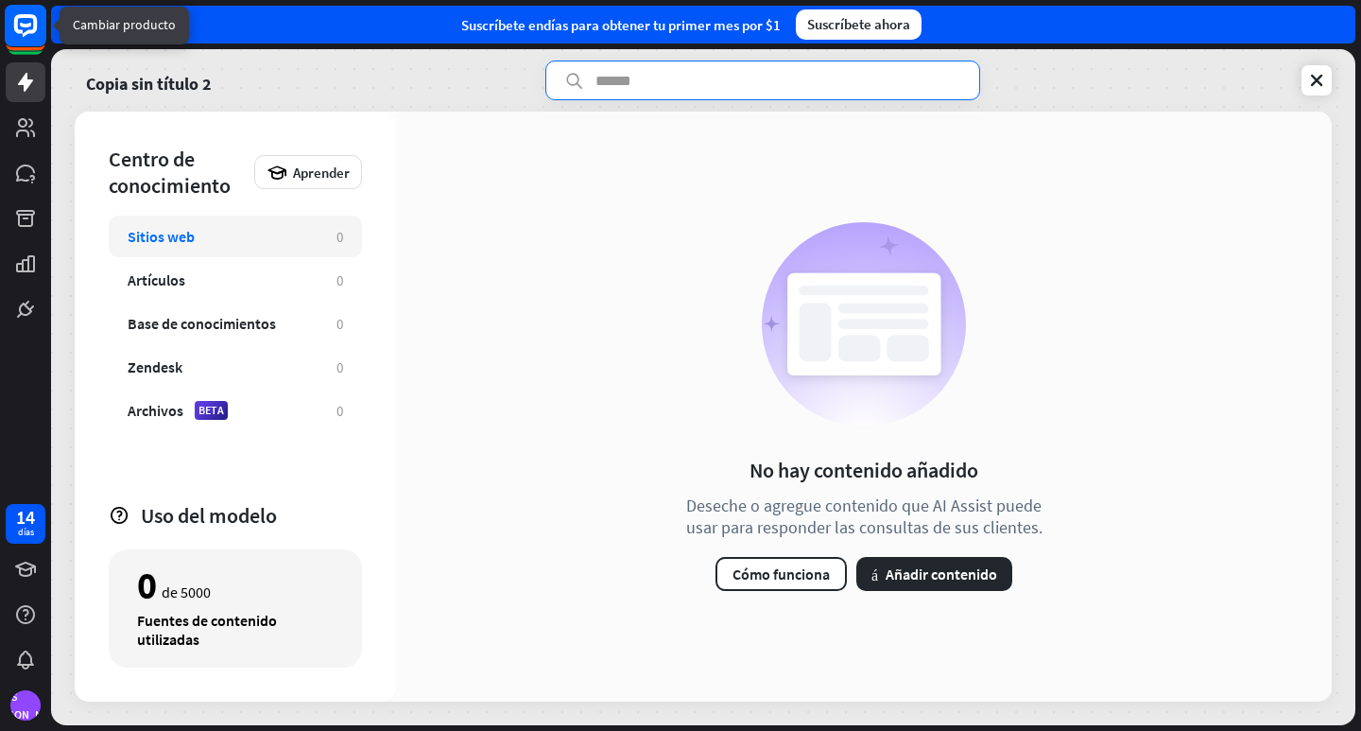
click at [23, 48] on rect at bounding box center [26, 31] width 40 height 40
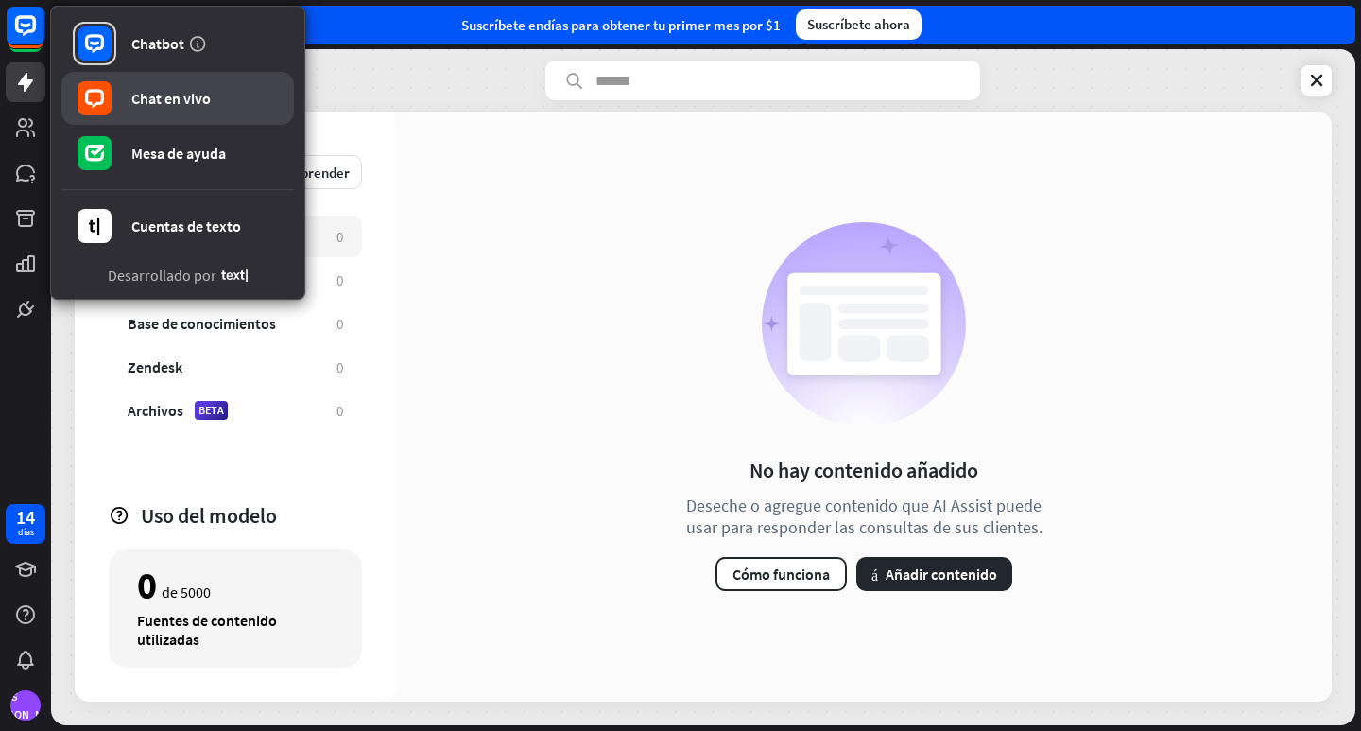
click at [236, 95] on link "Chat en vivo" at bounding box center [177, 98] width 233 height 53
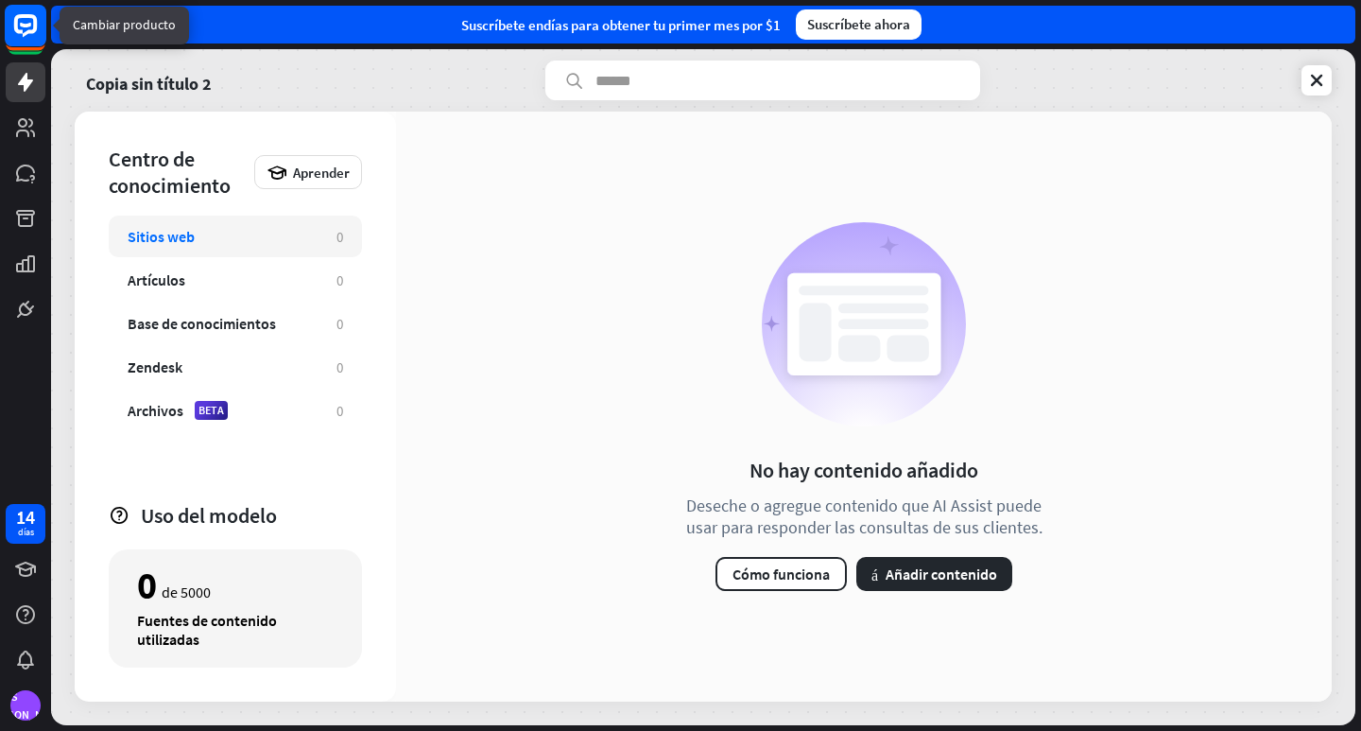
click at [17, 52] on rect at bounding box center [25, 36] width 35 height 35
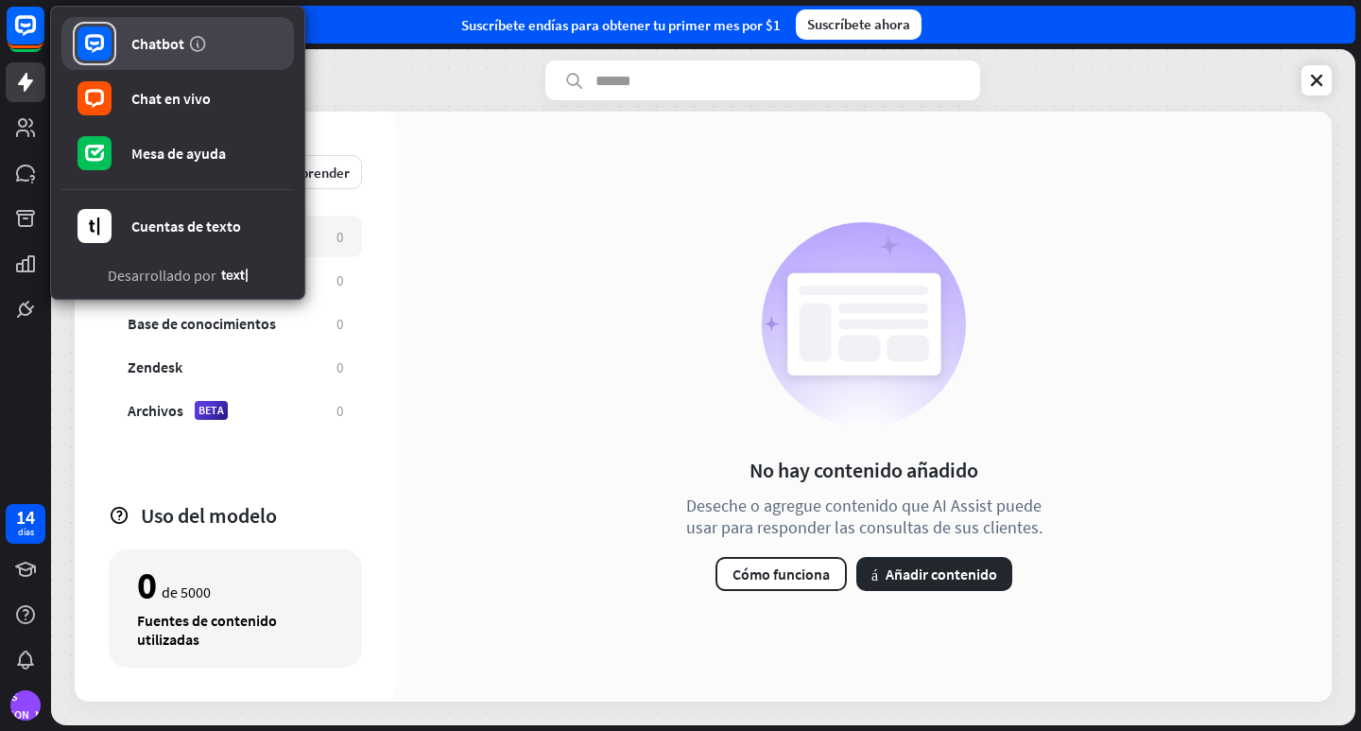
click at [226, 24] on link "Chatbot" at bounding box center [177, 43] width 233 height 53
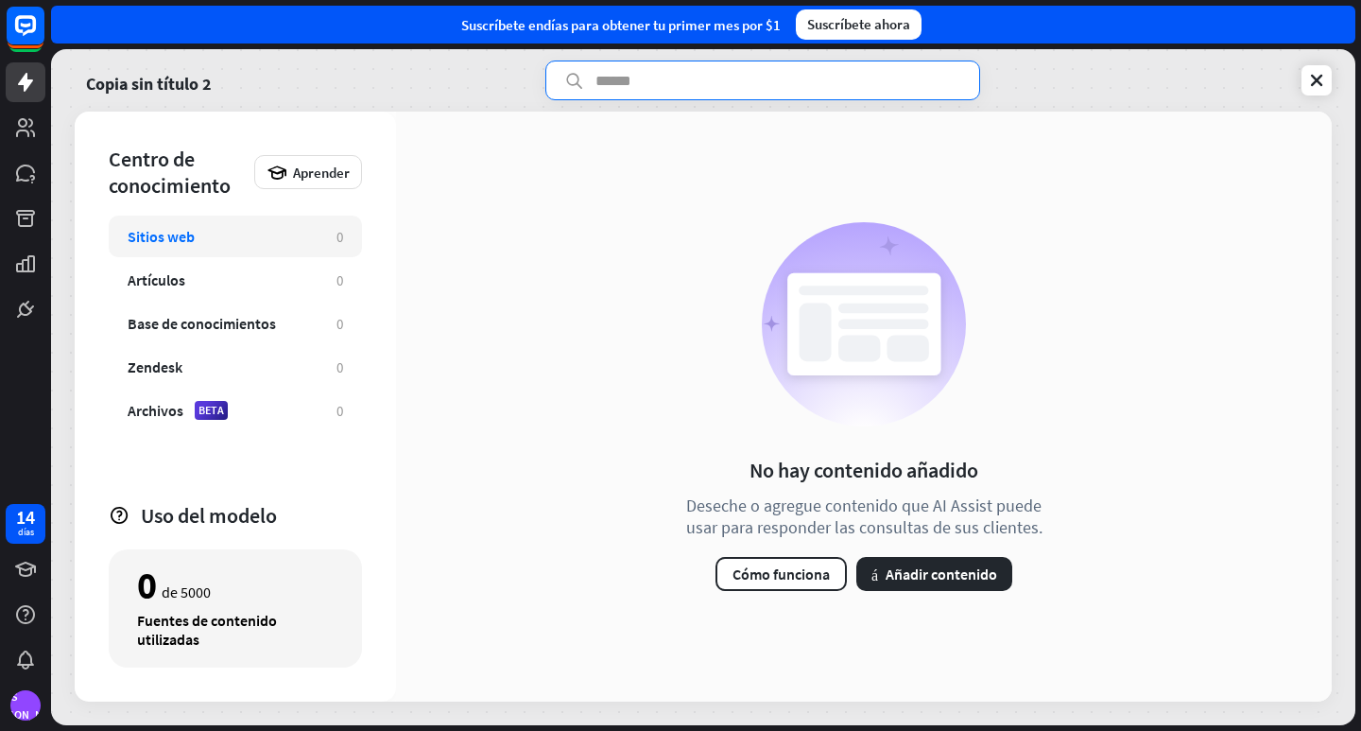
click at [706, 78] on input "text" at bounding box center [762, 80] width 435 height 40
click at [715, 90] on input "text" at bounding box center [762, 80] width 435 height 40
click at [651, 74] on input "text" at bounding box center [762, 80] width 435 height 40
type input "********"
drag, startPoint x: 685, startPoint y: 84, endPoint x: 583, endPoint y: 83, distance: 102.1
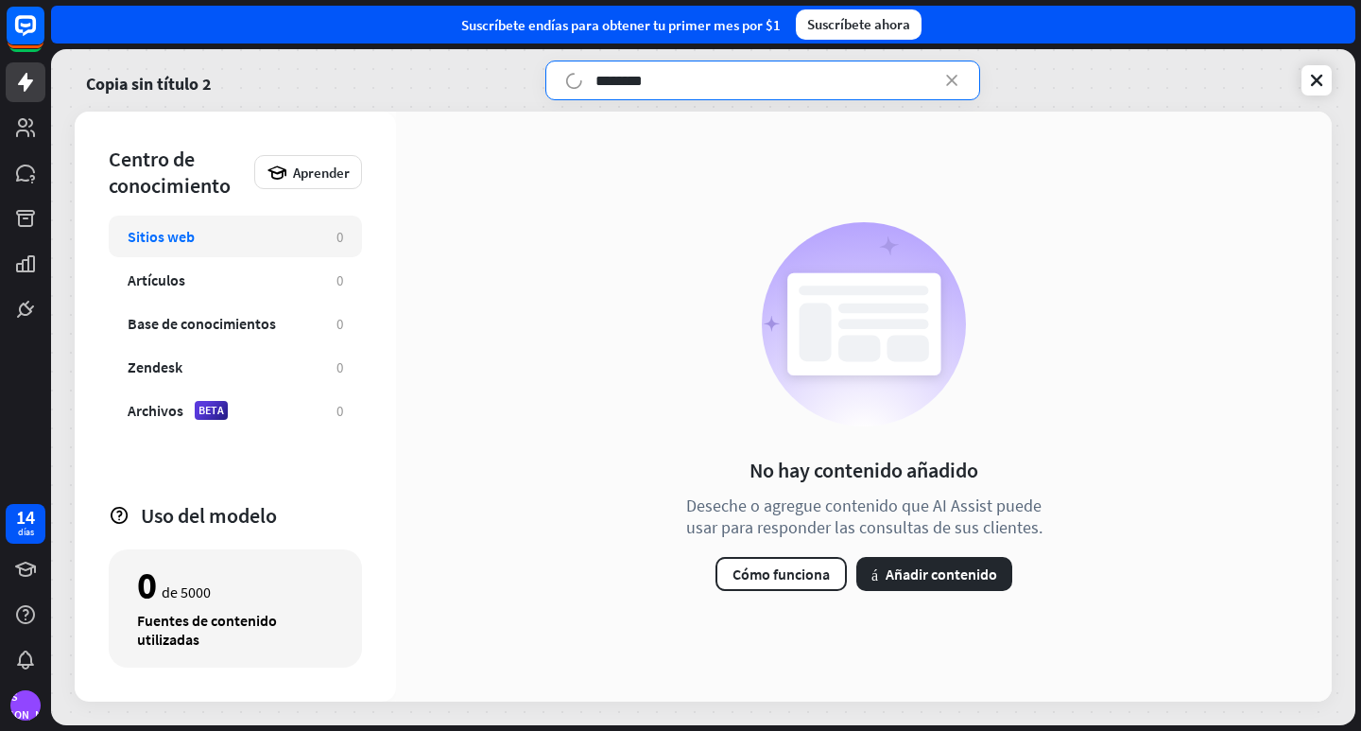
click at [583, 83] on input "********" at bounding box center [762, 80] width 435 height 40
click at [836, 95] on input "text" at bounding box center [762, 80] width 435 height 40
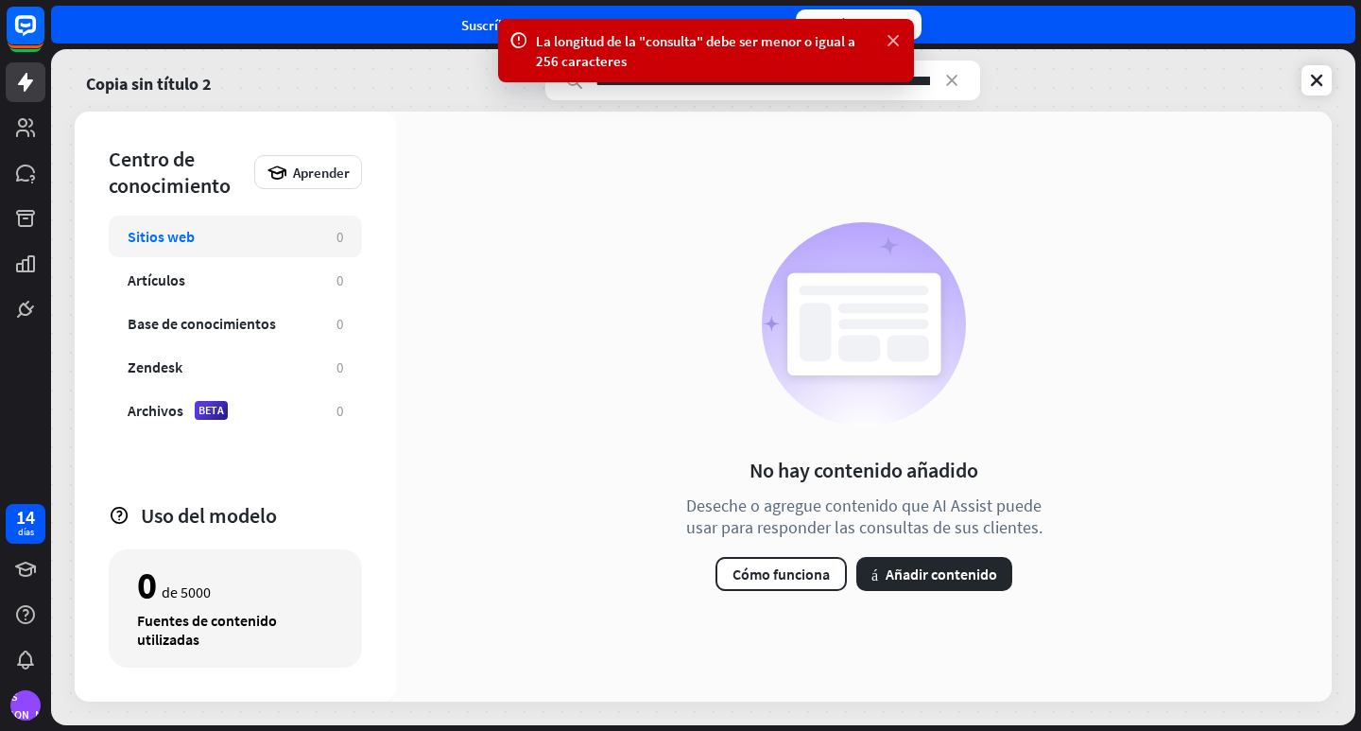
click at [892, 41] on icon at bounding box center [893, 41] width 19 height 20
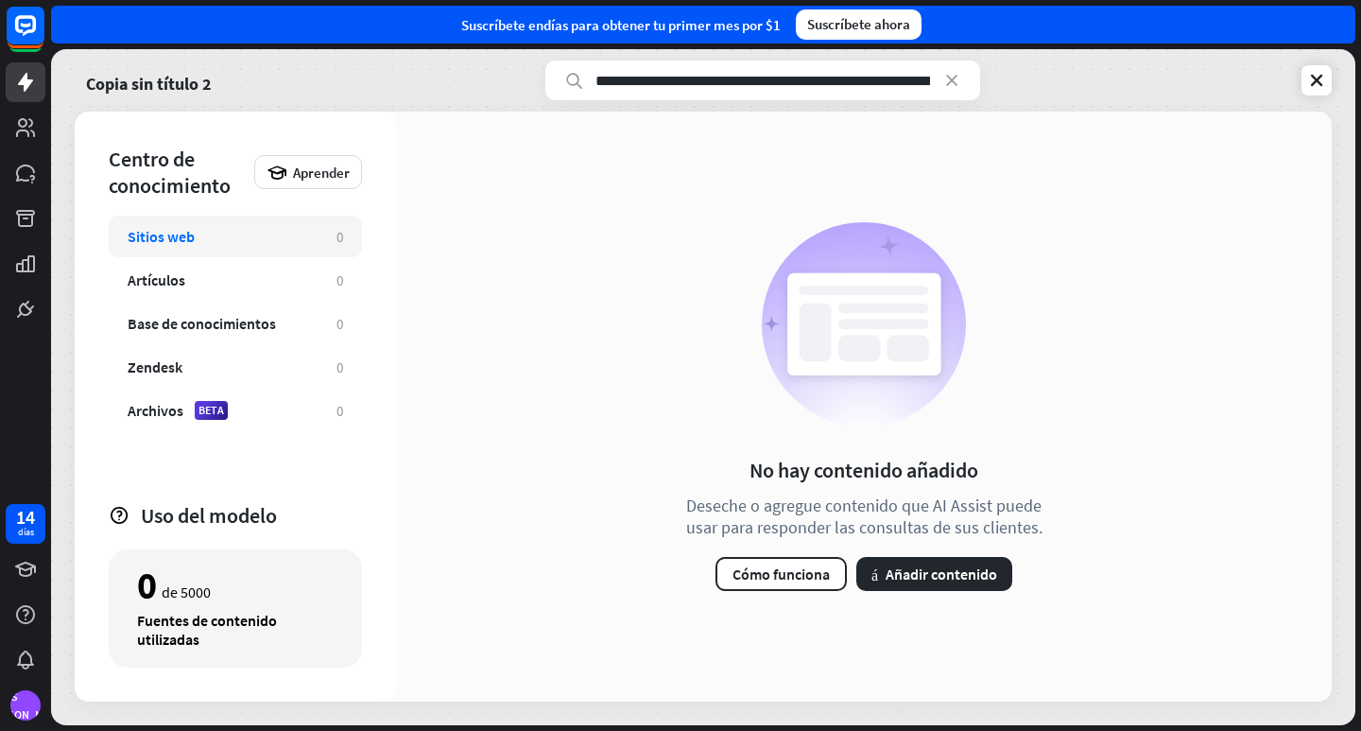
click at [732, 91] on input "text" at bounding box center [762, 80] width 435 height 40
click at [873, 79] on input "text" at bounding box center [762, 80] width 435 height 40
click at [926, 78] on input "text" at bounding box center [762, 80] width 435 height 40
click at [933, 77] on input "text" at bounding box center [762, 80] width 435 height 40
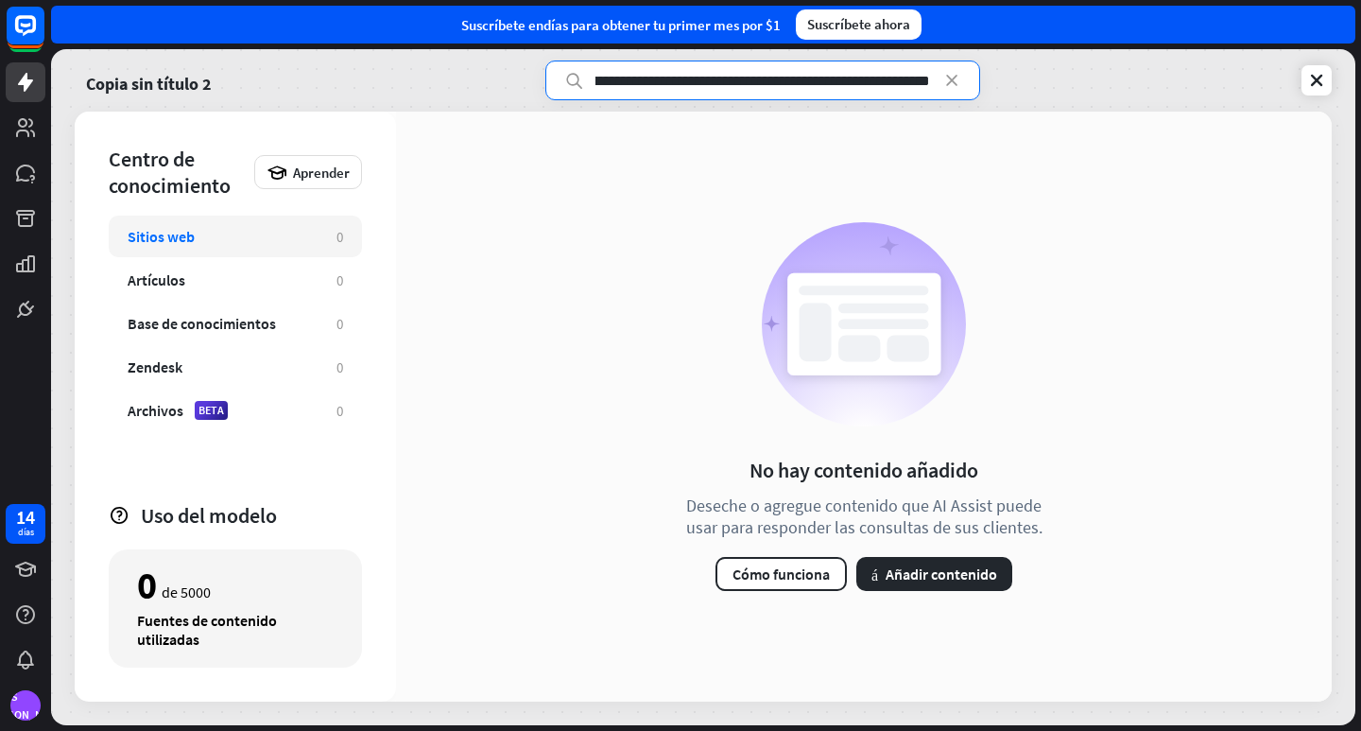
click at [618, 76] on input "text" at bounding box center [762, 80] width 435 height 40
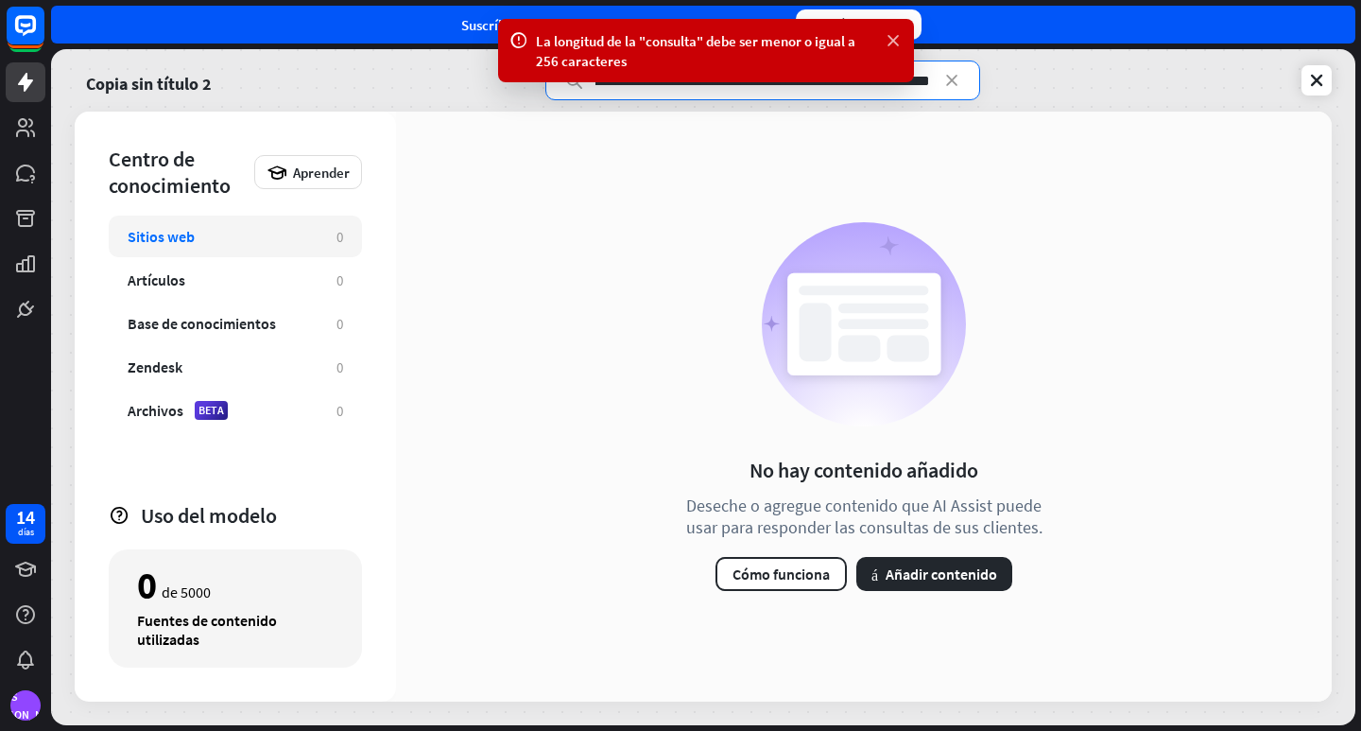
click at [887, 42] on icon at bounding box center [893, 41] width 19 height 20
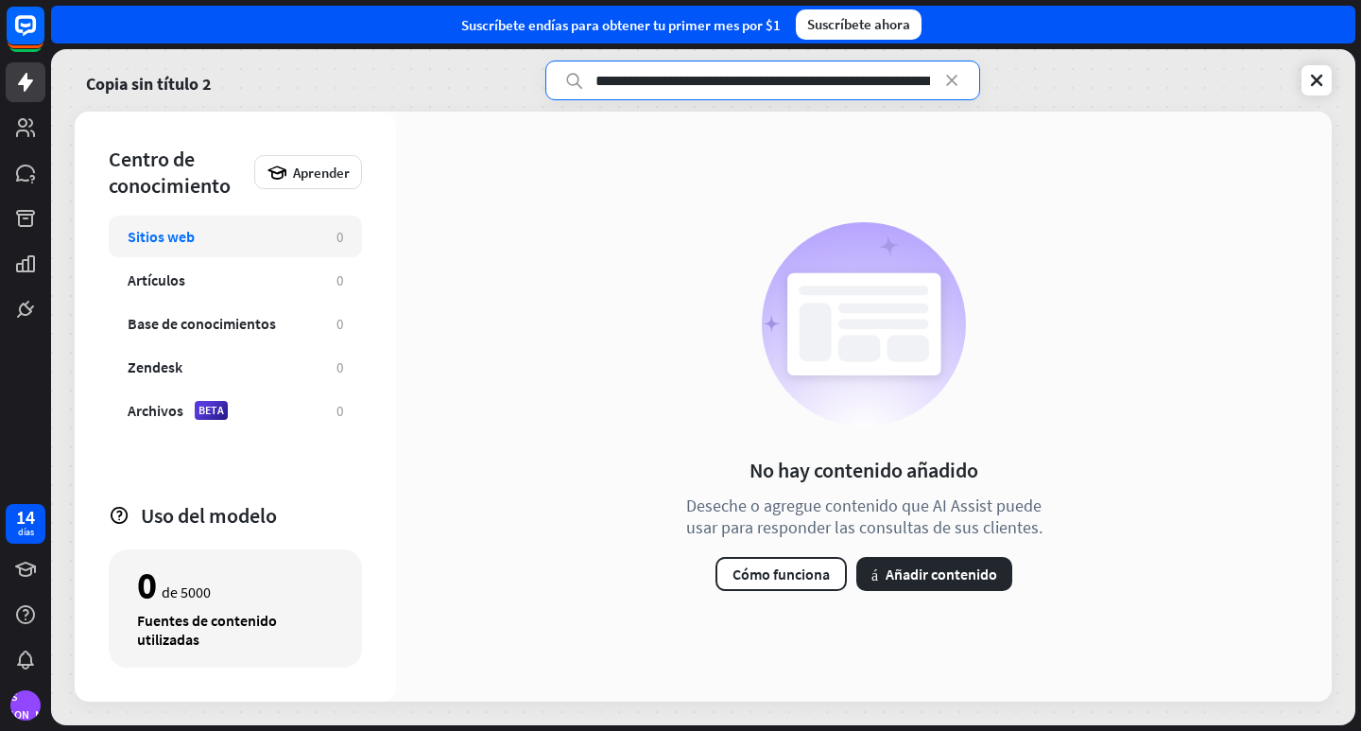
click at [870, 83] on input "text" at bounding box center [762, 80] width 435 height 40
click at [715, 81] on input "text" at bounding box center [762, 80] width 435 height 40
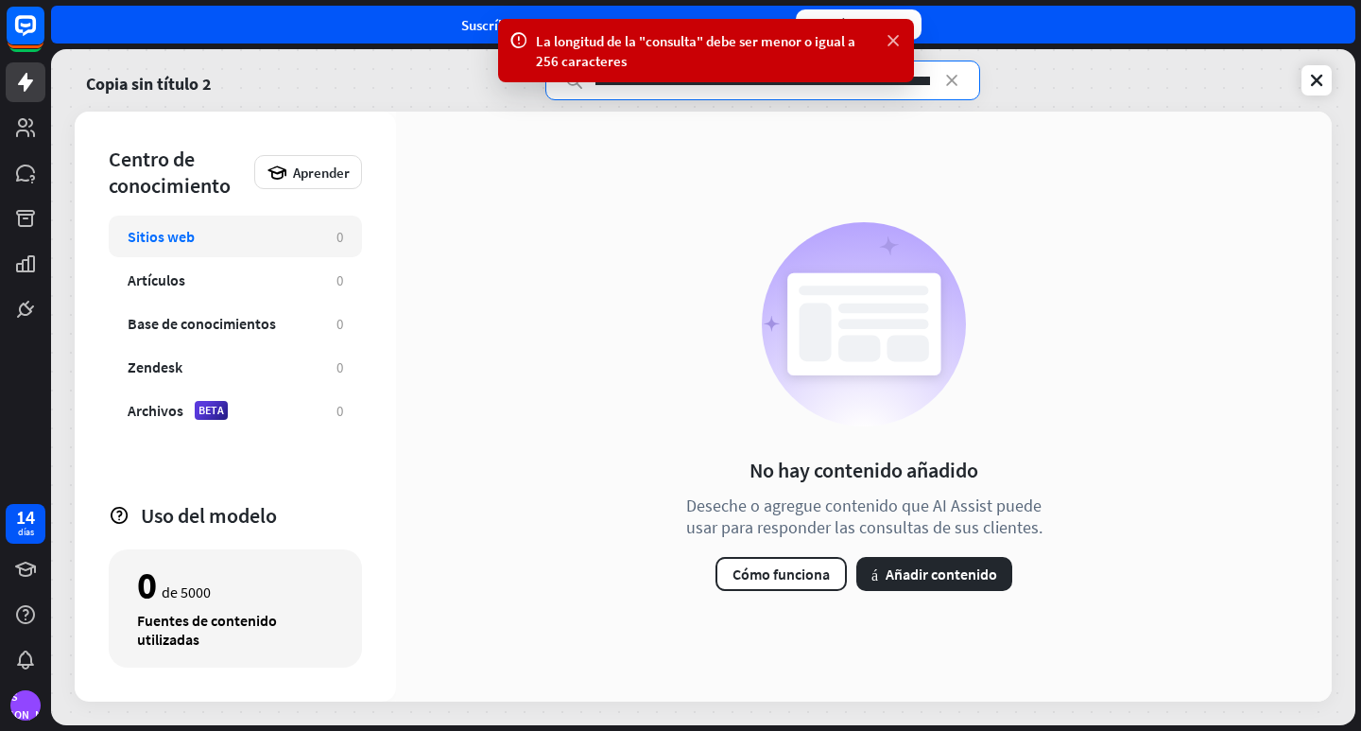
click at [887, 42] on icon at bounding box center [893, 41] width 19 height 20
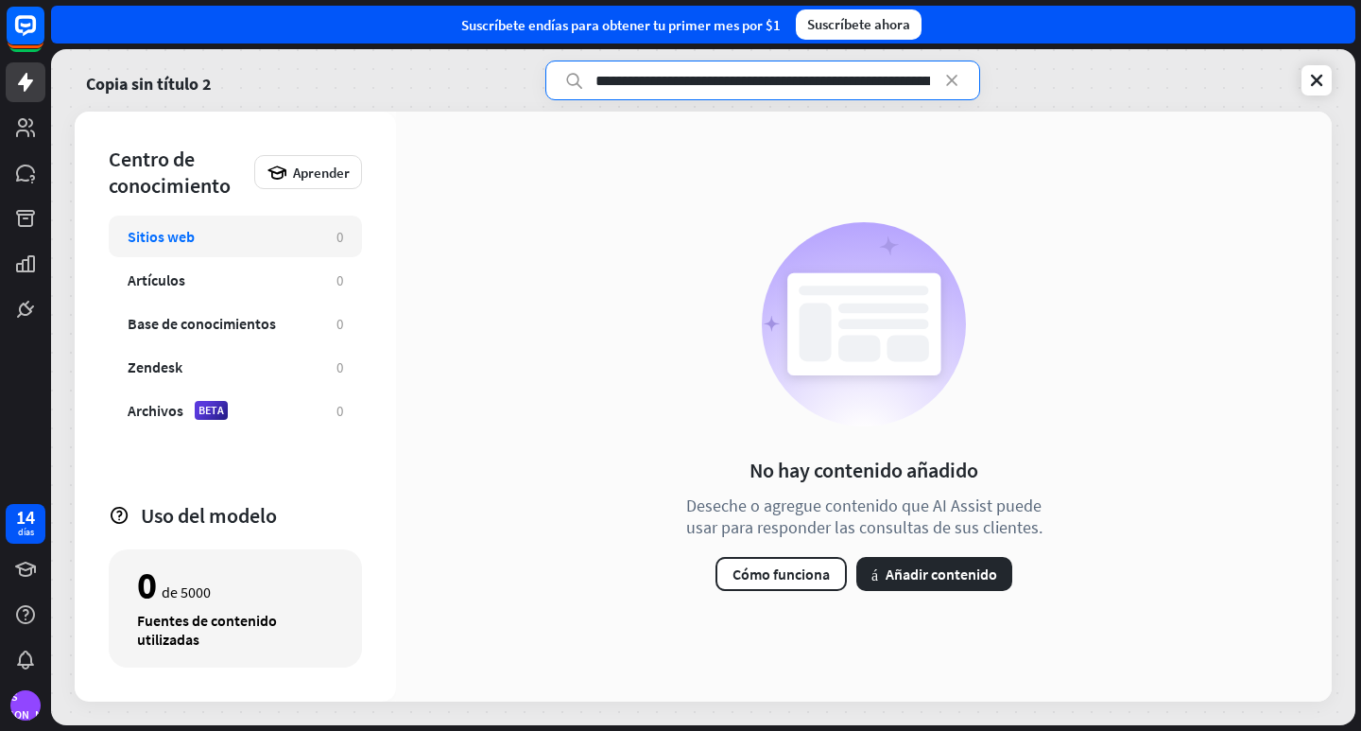
click at [881, 82] on input "text" at bounding box center [762, 80] width 435 height 40
click at [842, 82] on input "text" at bounding box center [762, 80] width 435 height 40
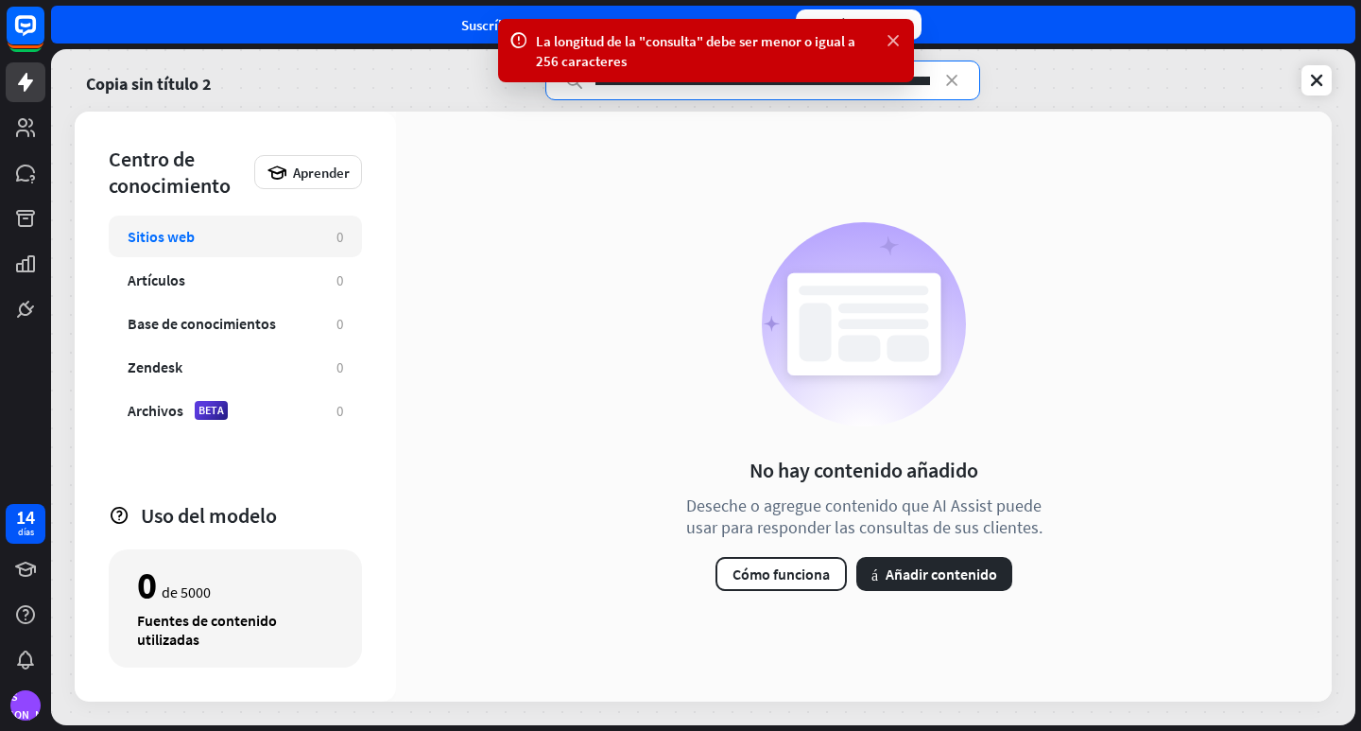
click at [888, 38] on icon at bounding box center [893, 41] width 19 height 20
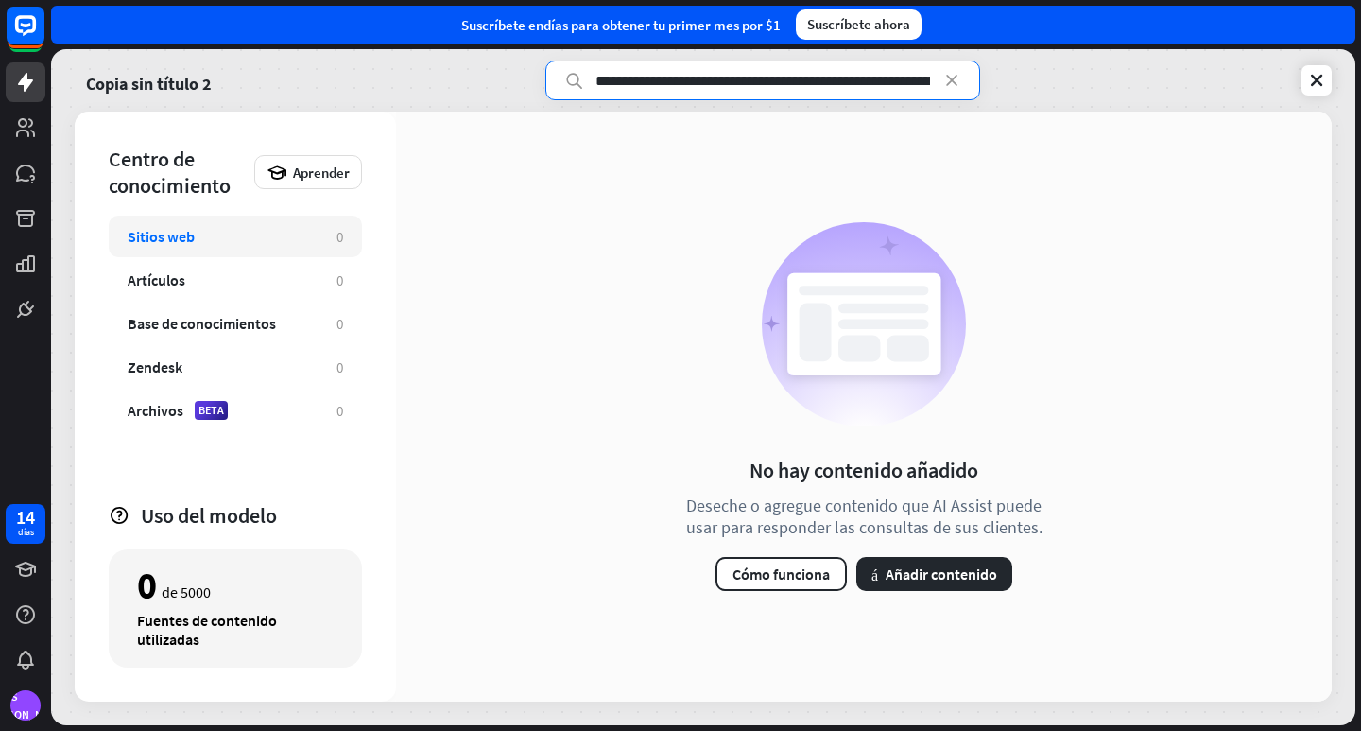
click at [883, 82] on input "text" at bounding box center [762, 80] width 435 height 40
click at [851, 79] on input "text" at bounding box center [762, 80] width 435 height 40
click at [878, 80] on input "text" at bounding box center [762, 80] width 435 height 40
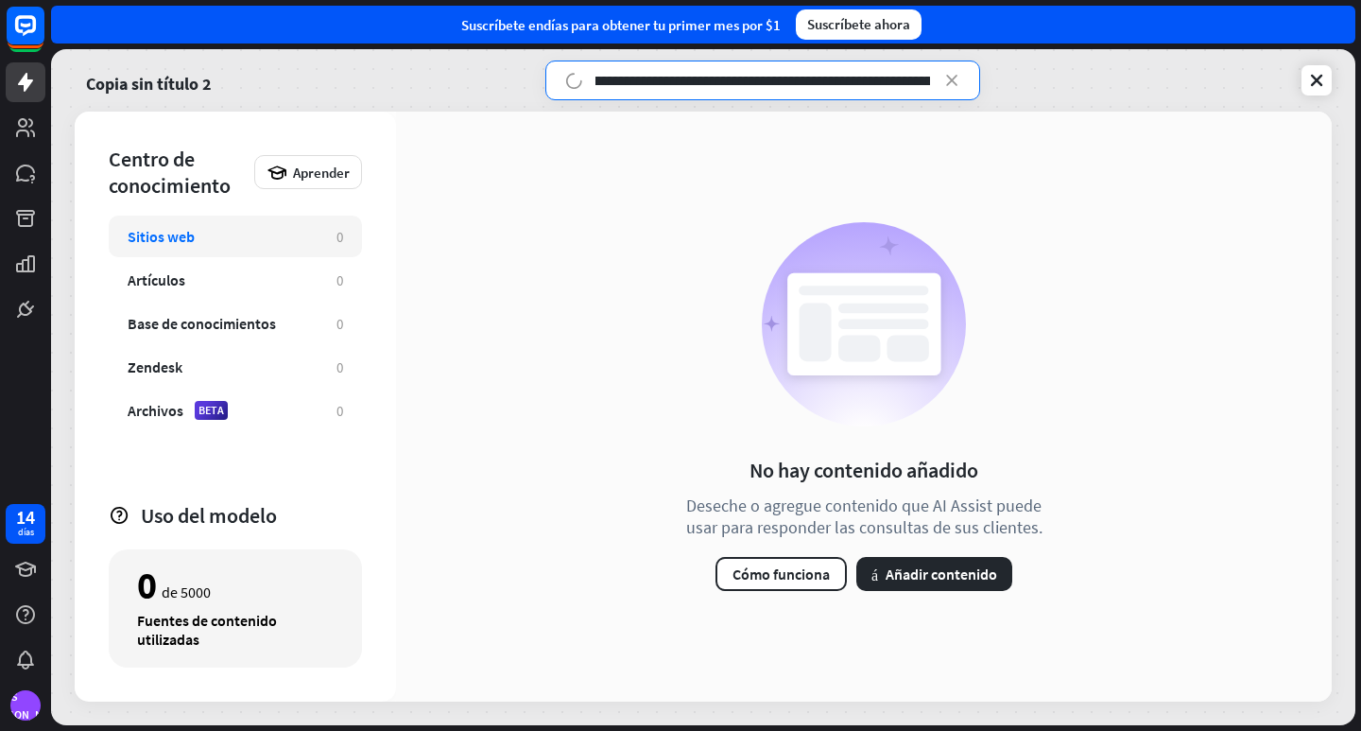
click at [873, 83] on input "text" at bounding box center [762, 80] width 435 height 40
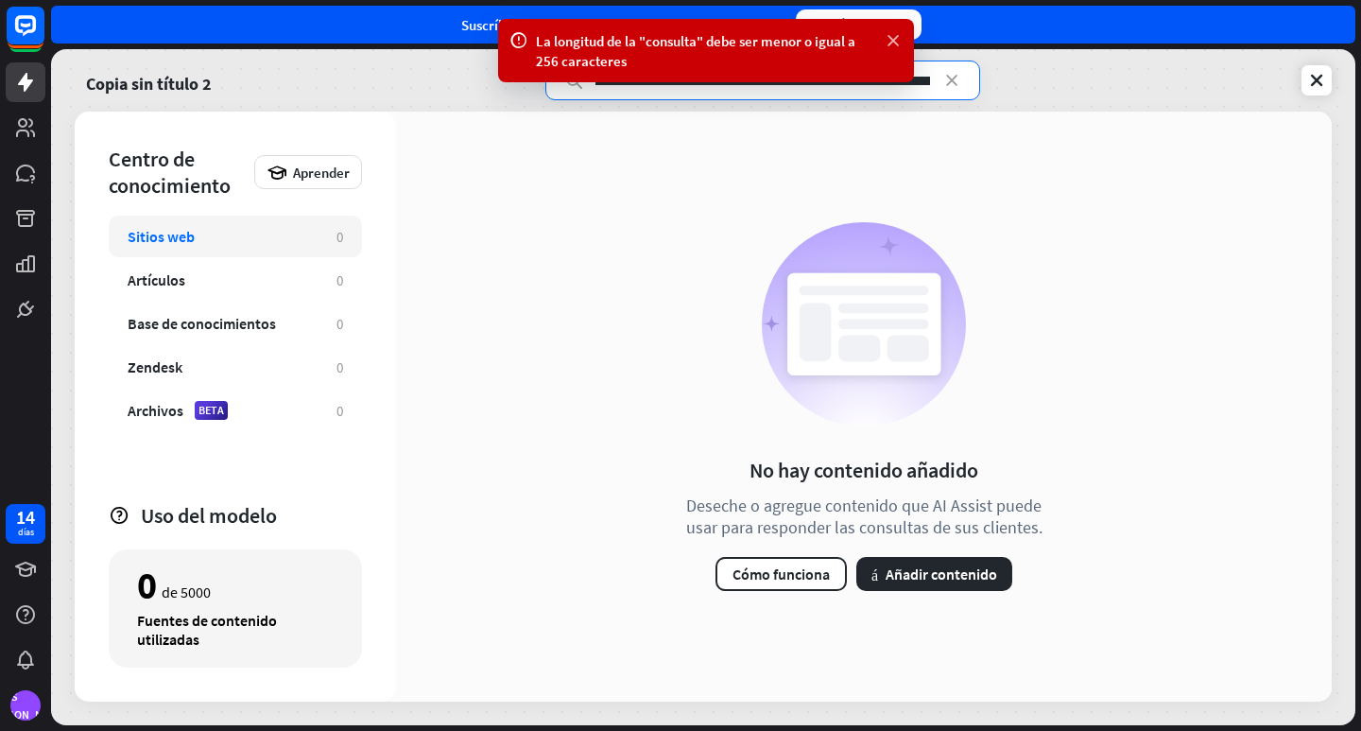
click at [897, 33] on icon at bounding box center [893, 41] width 19 height 20
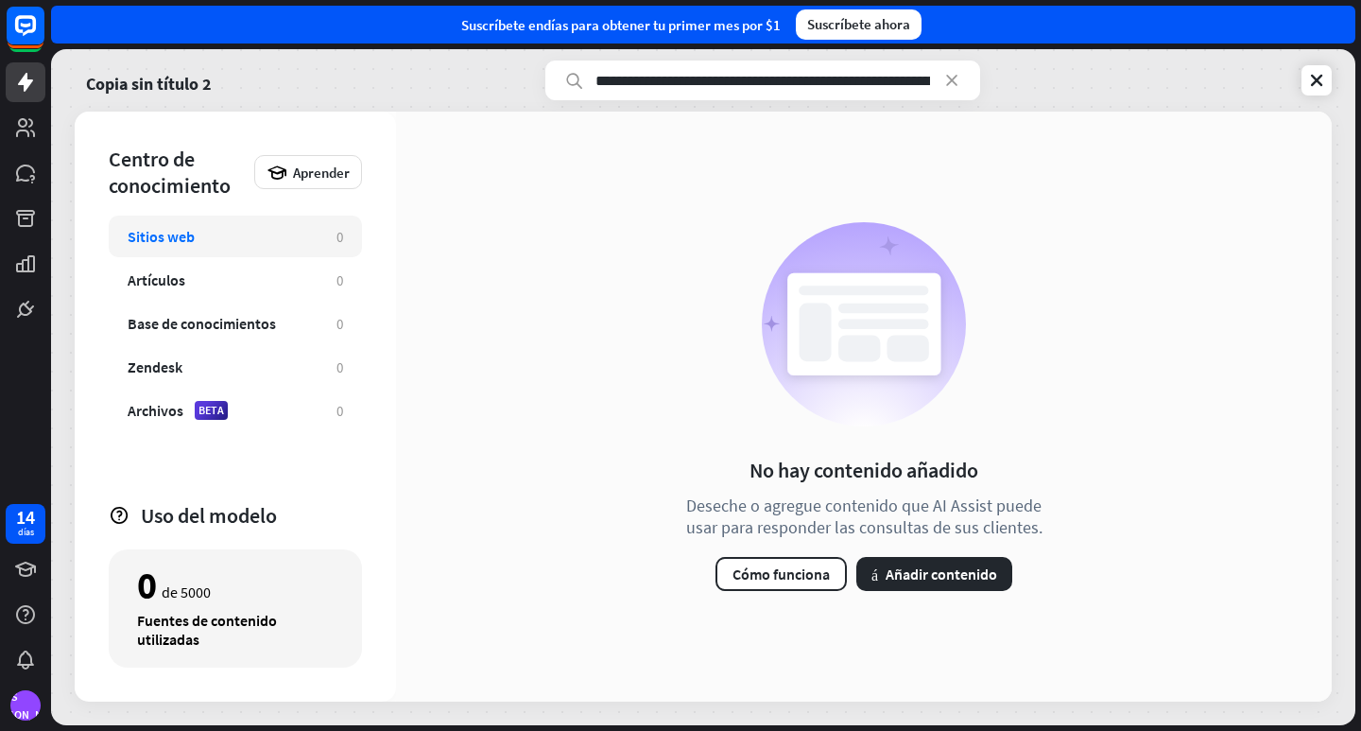
drag, startPoint x: 602, startPoint y: 80, endPoint x: 741, endPoint y: 83, distance: 139.0
click at [727, 80] on input "text" at bounding box center [762, 80] width 435 height 40
click at [797, 84] on input "text" at bounding box center [762, 80] width 435 height 40
drag, startPoint x: 901, startPoint y: 84, endPoint x: 944, endPoint y: 88, distance: 43.6
click at [944, 88] on div at bounding box center [762, 80] width 435 height 40
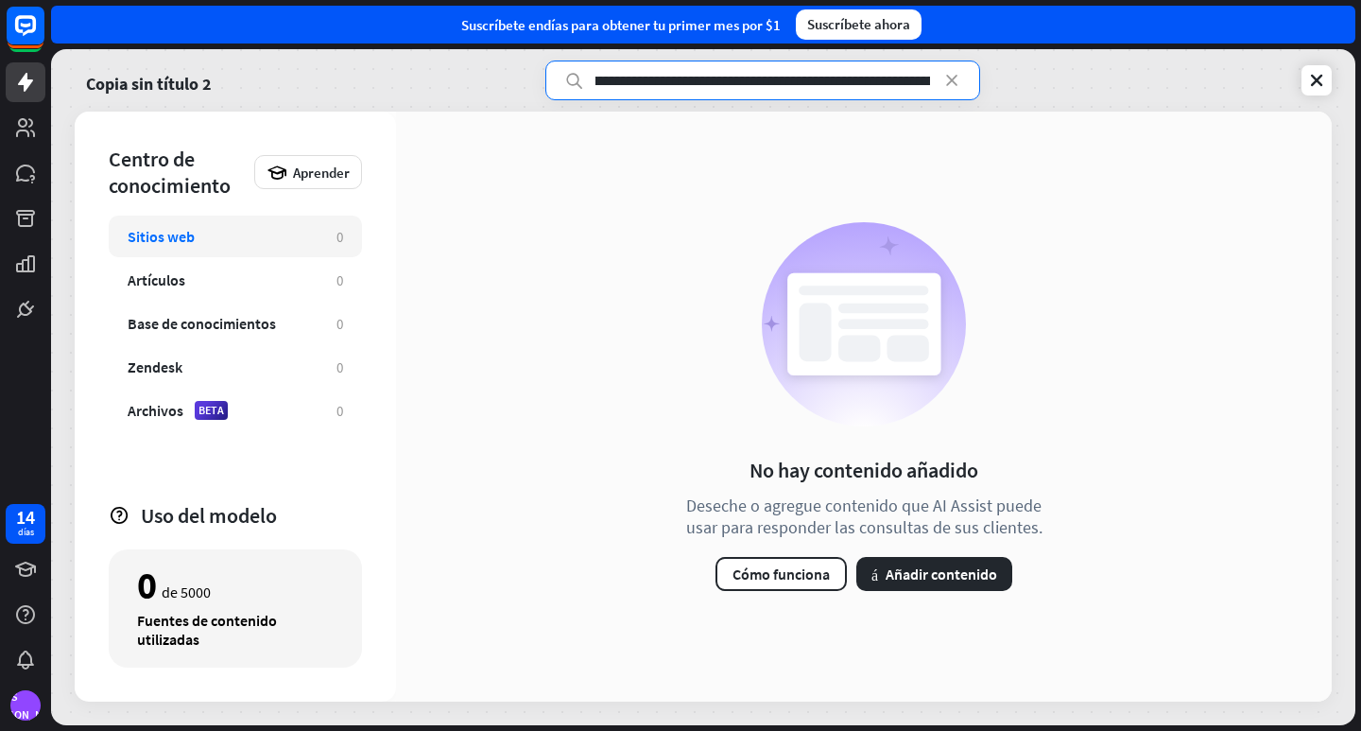
scroll to position [0, 9898]
click at [891, 83] on input "text" at bounding box center [762, 80] width 435 height 40
click at [828, 82] on input "text" at bounding box center [762, 80] width 435 height 40
click at [889, 86] on input "text" at bounding box center [762, 80] width 435 height 40
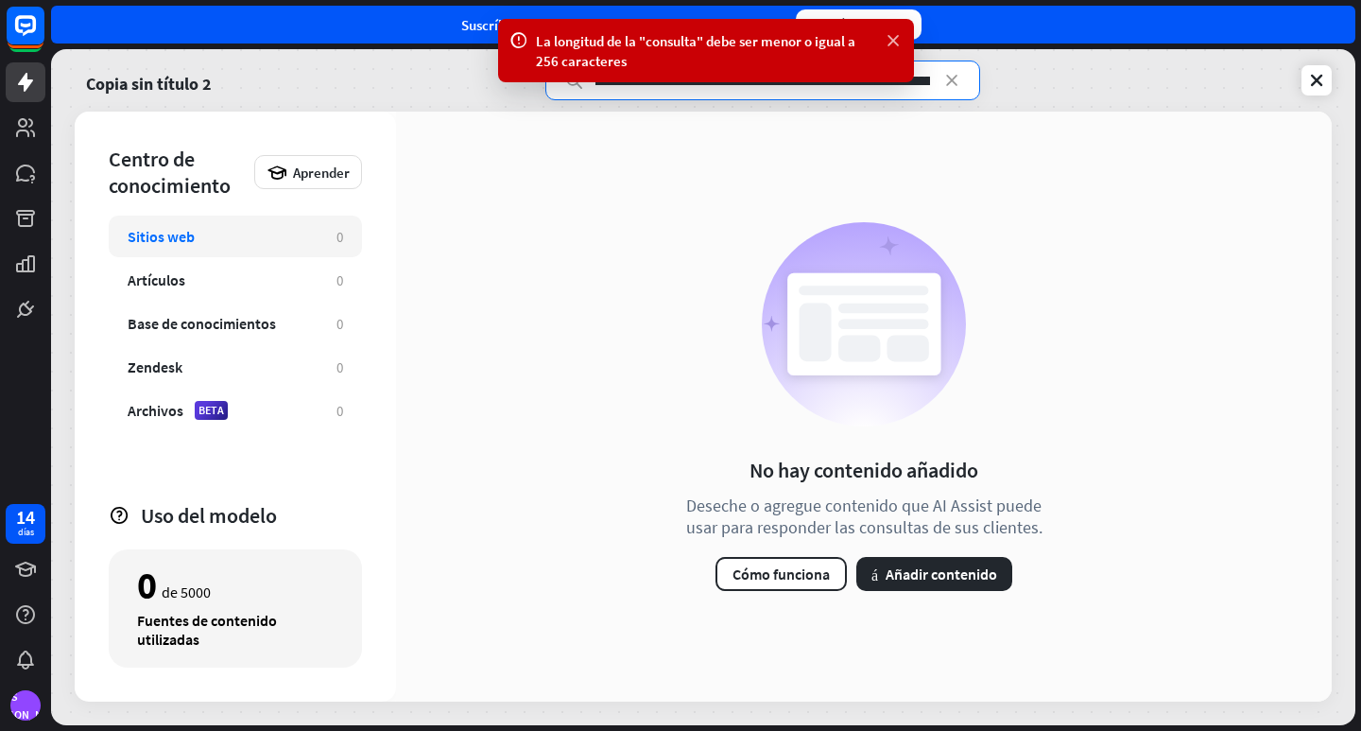
type input "**********"
click at [894, 37] on icon at bounding box center [893, 41] width 19 height 20
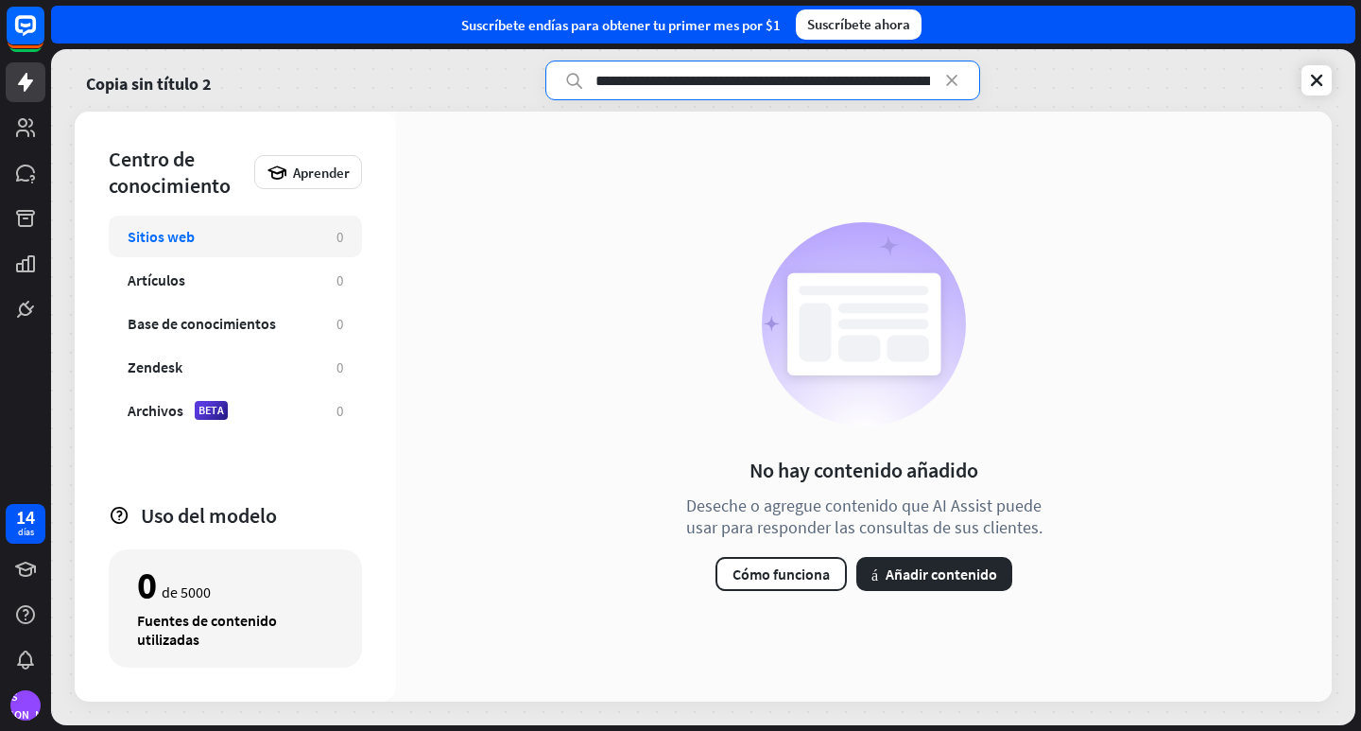
click at [869, 81] on input "text" at bounding box center [762, 80] width 435 height 40
click at [913, 91] on input "text" at bounding box center [762, 80] width 435 height 40
click at [761, 71] on input "text" at bounding box center [762, 80] width 435 height 40
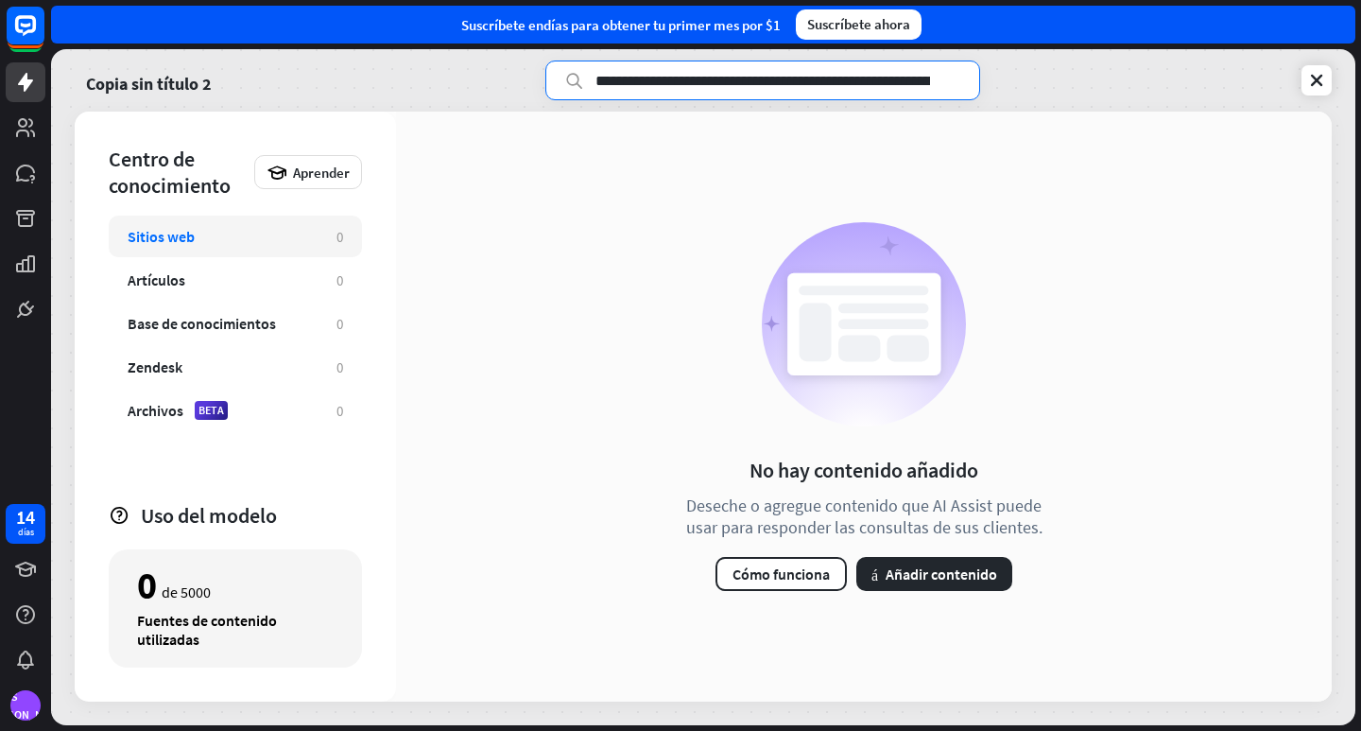
scroll to position [0, 9694]
type input "**********"
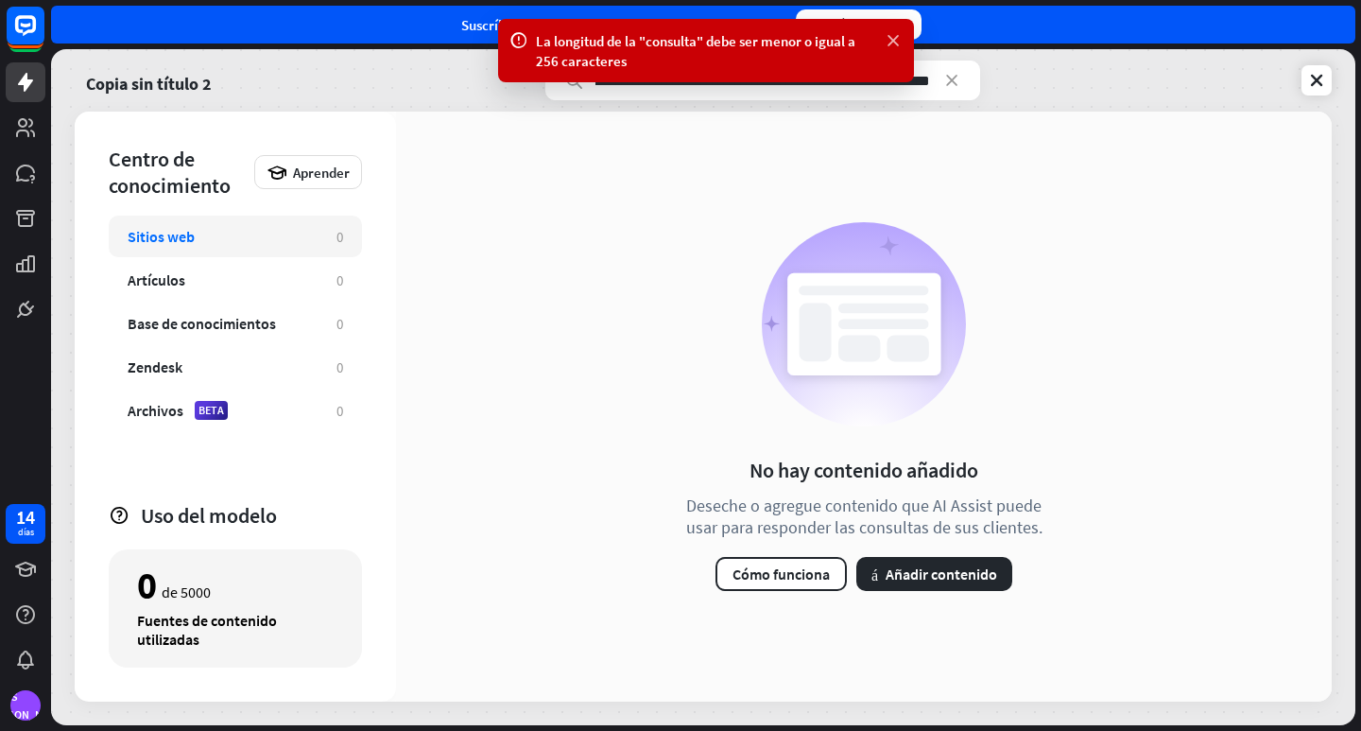
click at [901, 41] on icon at bounding box center [893, 41] width 19 height 20
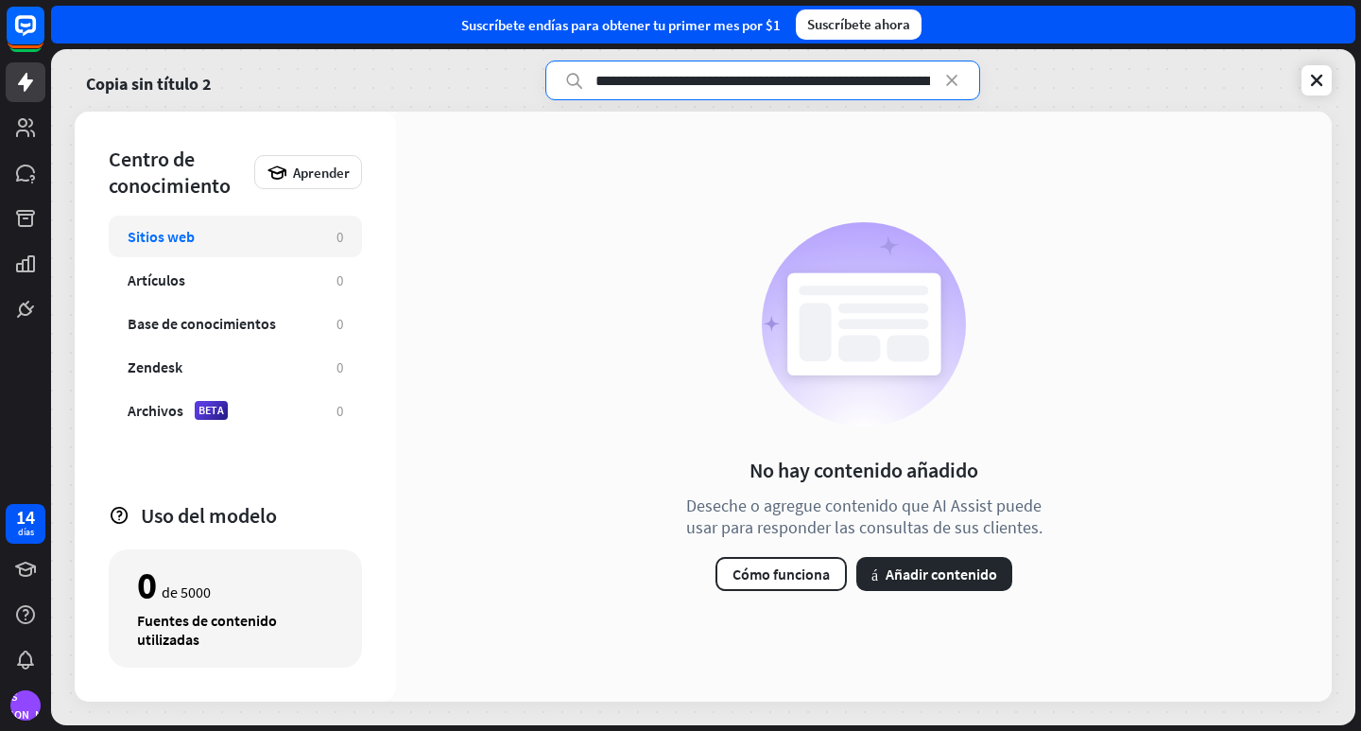
click at [734, 83] on input "text" at bounding box center [762, 80] width 435 height 40
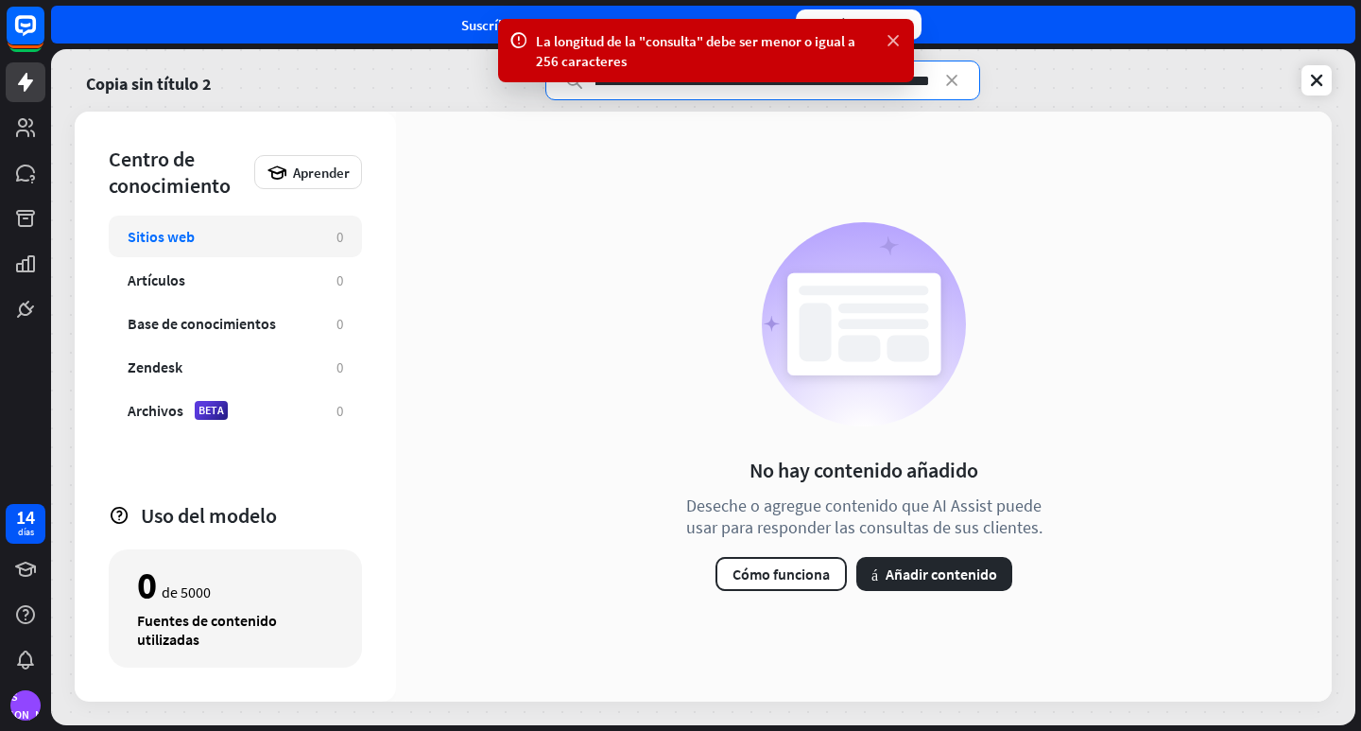
type input "**********"
click at [889, 41] on icon at bounding box center [893, 41] width 19 height 20
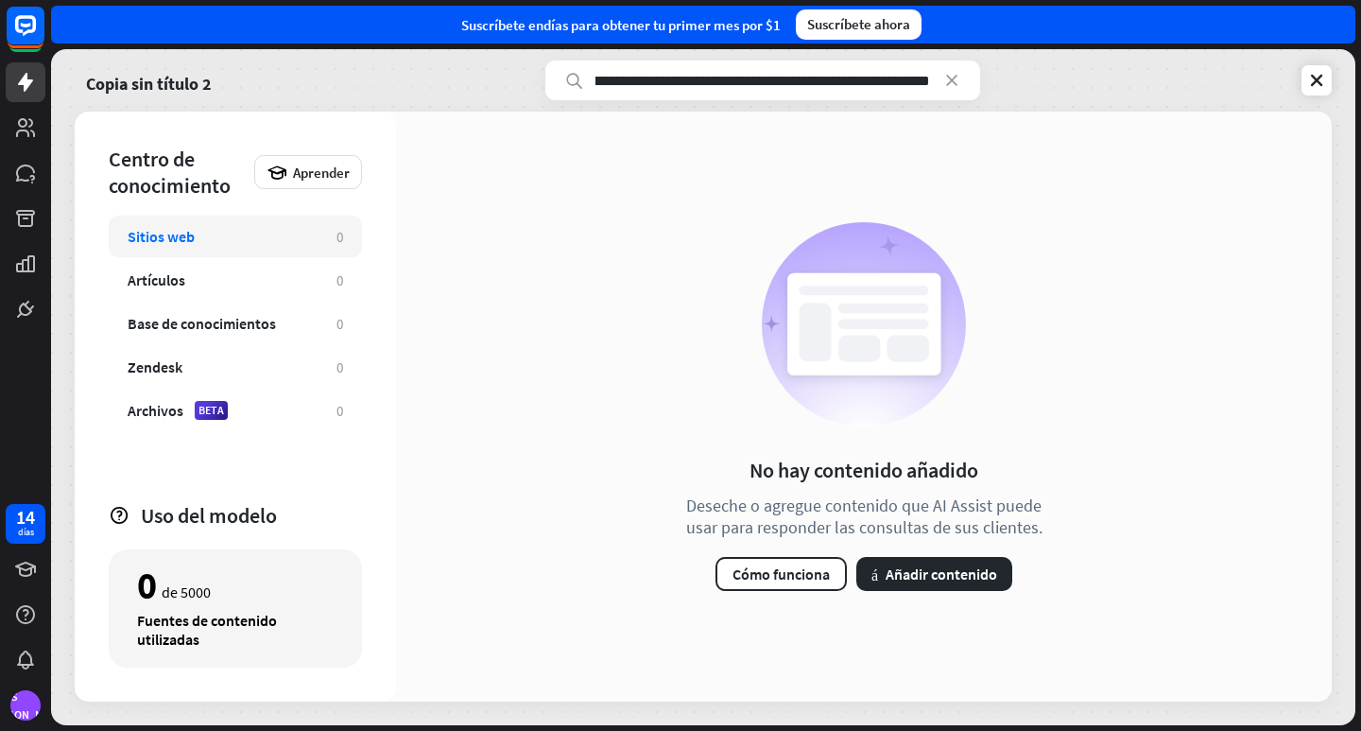
scroll to position [0, 0]
click at [708, 83] on input "**********" at bounding box center [762, 80] width 435 height 40
click at [957, 81] on icon at bounding box center [951, 80] width 19 height 19
click at [781, 81] on input "text" at bounding box center [762, 80] width 435 height 40
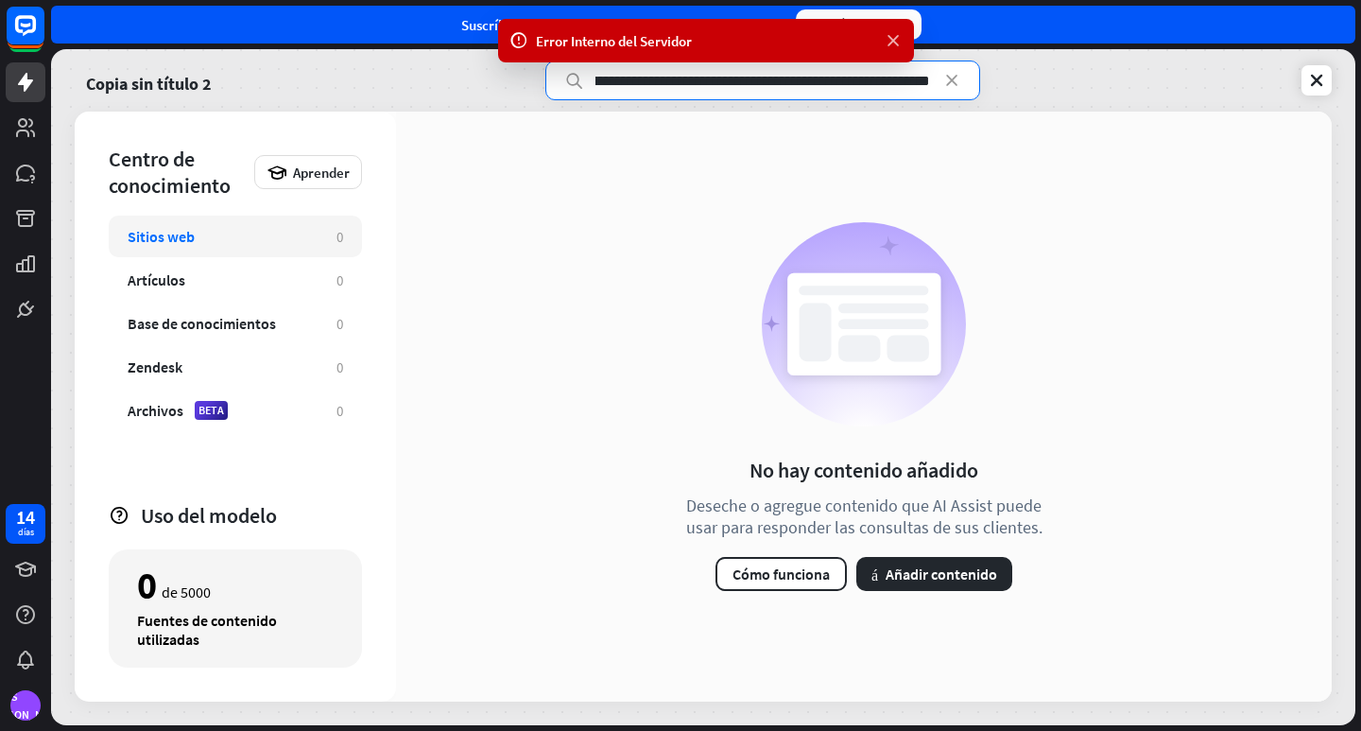
type input "**********"
click at [890, 41] on icon at bounding box center [893, 41] width 19 height 20
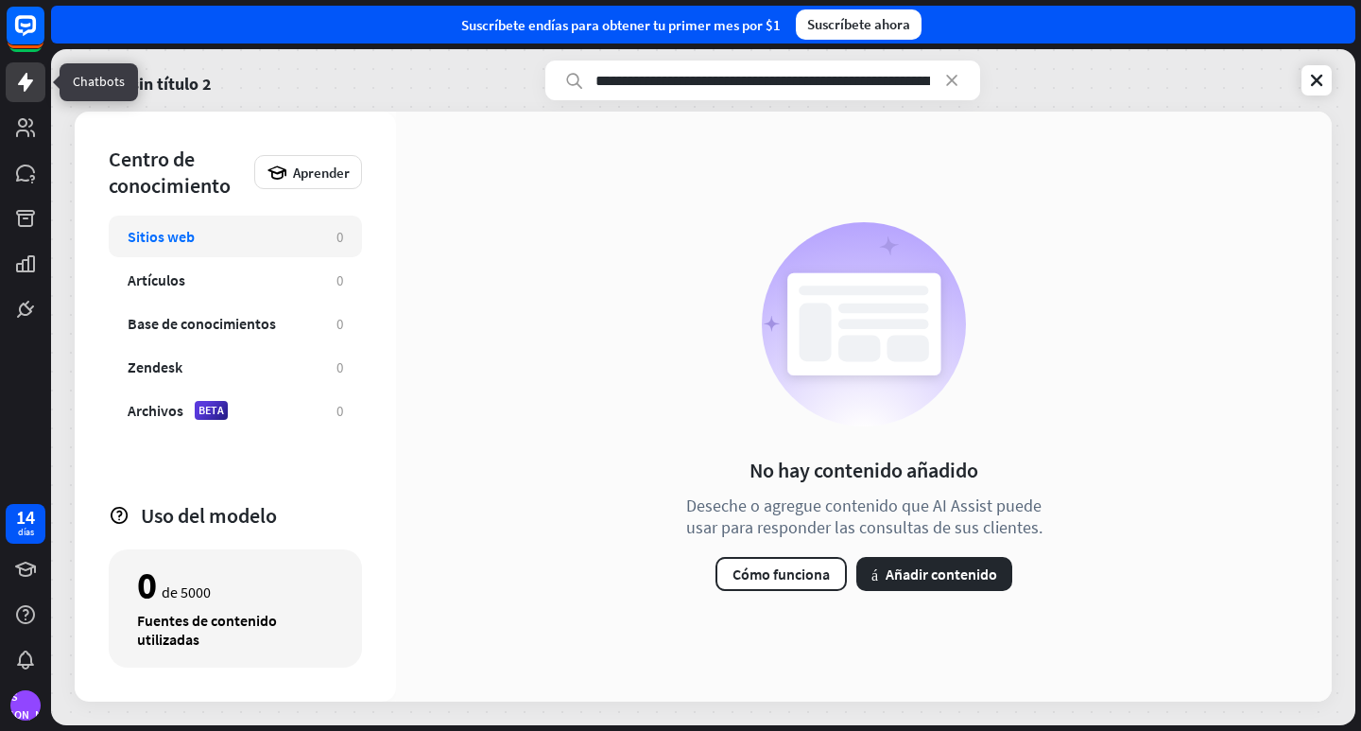
click at [24, 77] on icon at bounding box center [25, 82] width 15 height 19
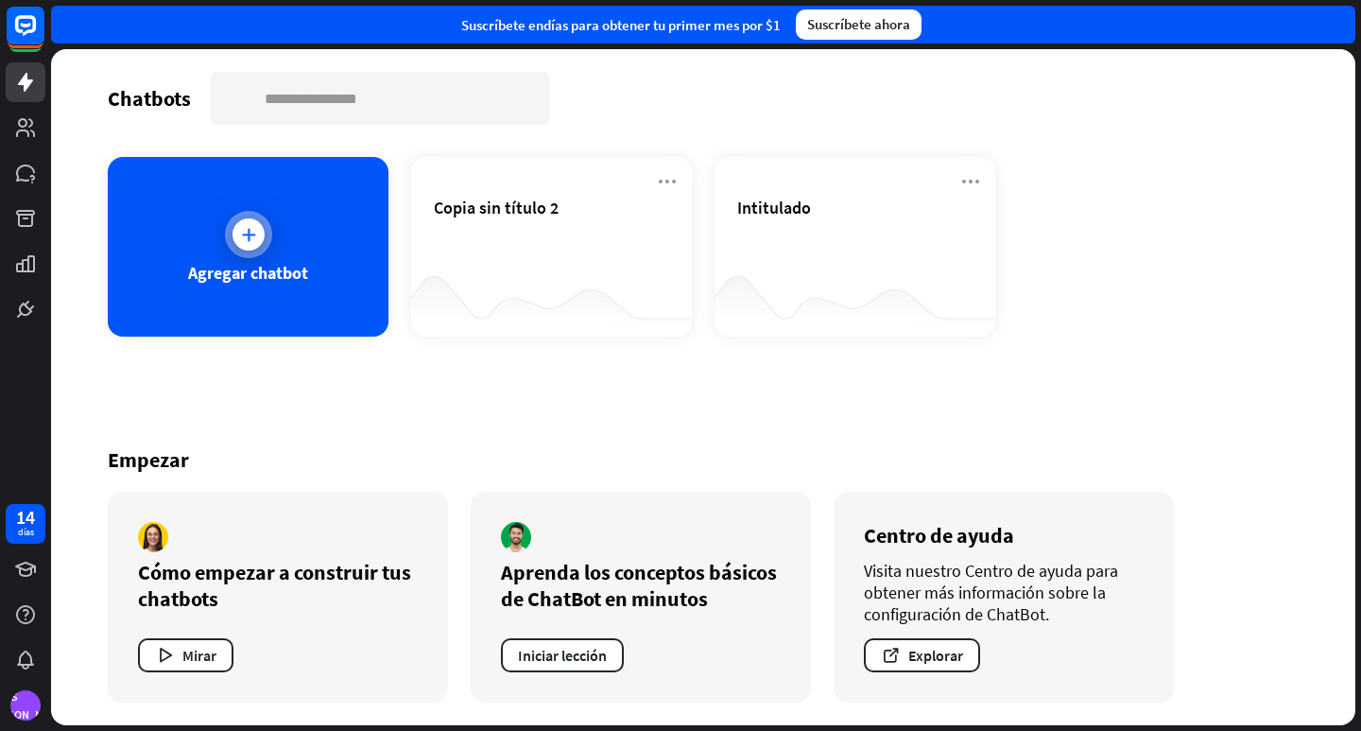
click at [263, 258] on div "Agregar chatbot" at bounding box center [248, 247] width 281 height 180
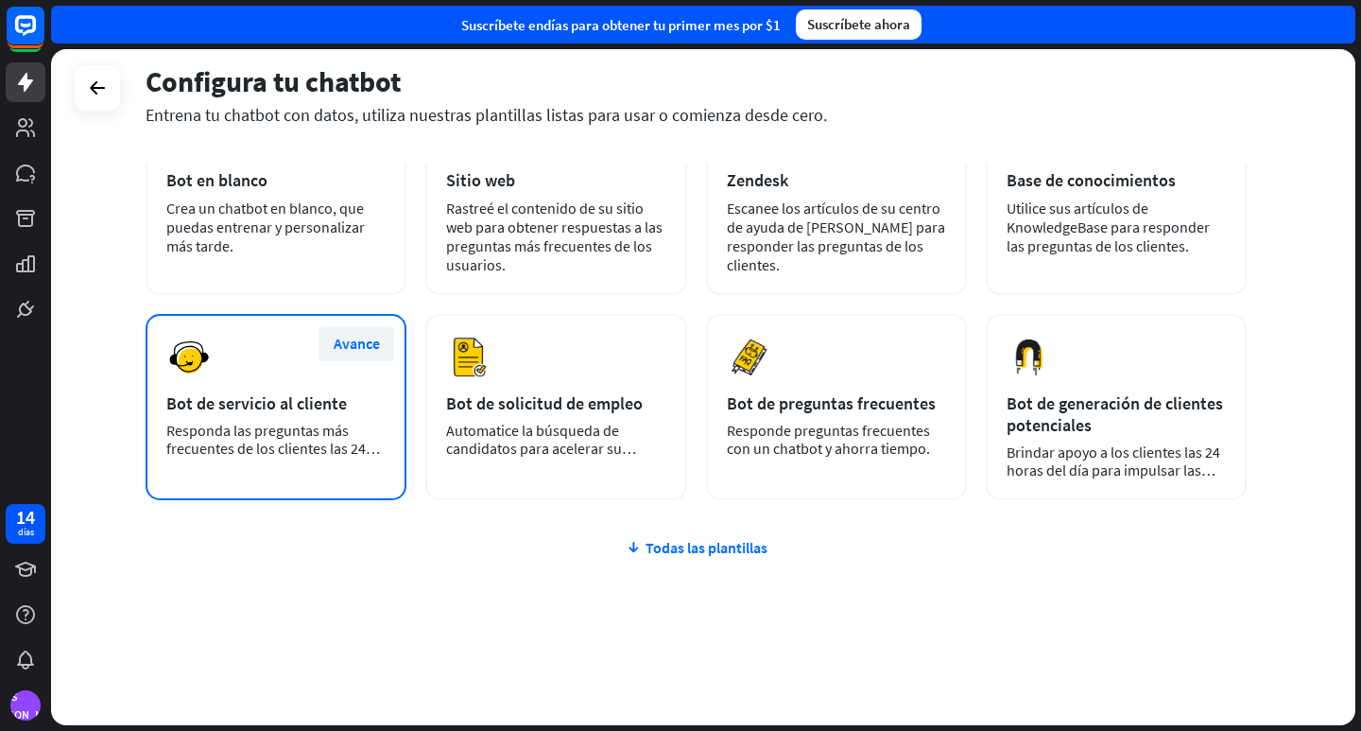
scroll to position [146, 0]
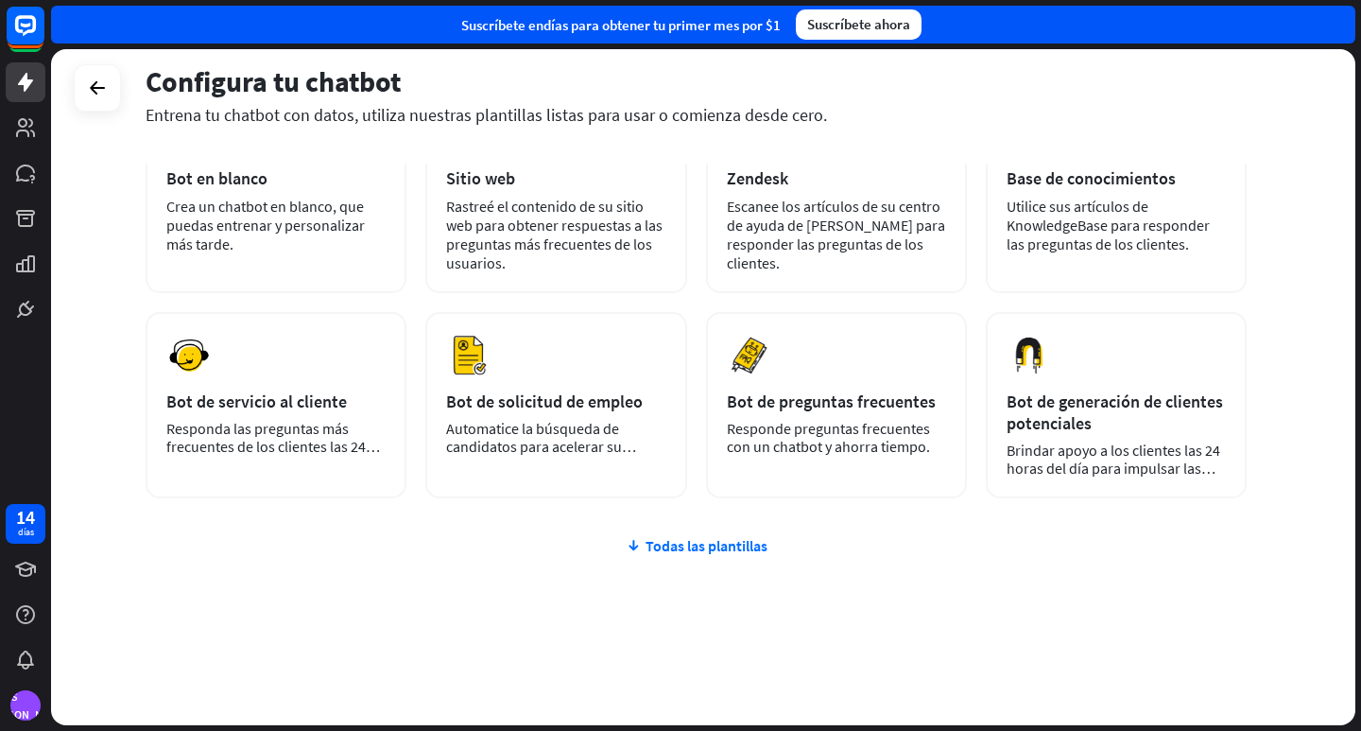
click at [738, 558] on div "más Bot en blanco Crea un chatbot en blanco, que puedas entrenar y personalizar…" at bounding box center [696, 413] width 1101 height 623
click at [741, 545] on font "Todas las plantillas" at bounding box center [707, 545] width 122 height 19
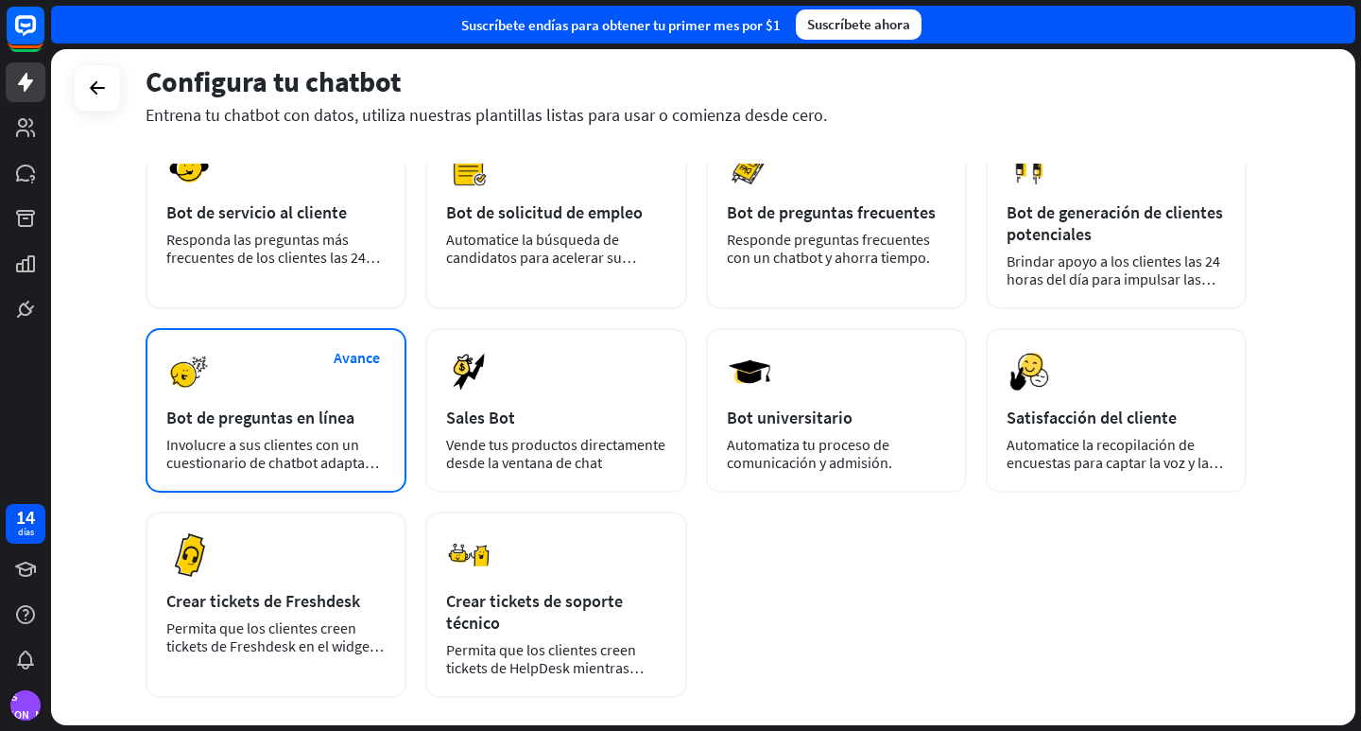
scroll to position [430, 0]
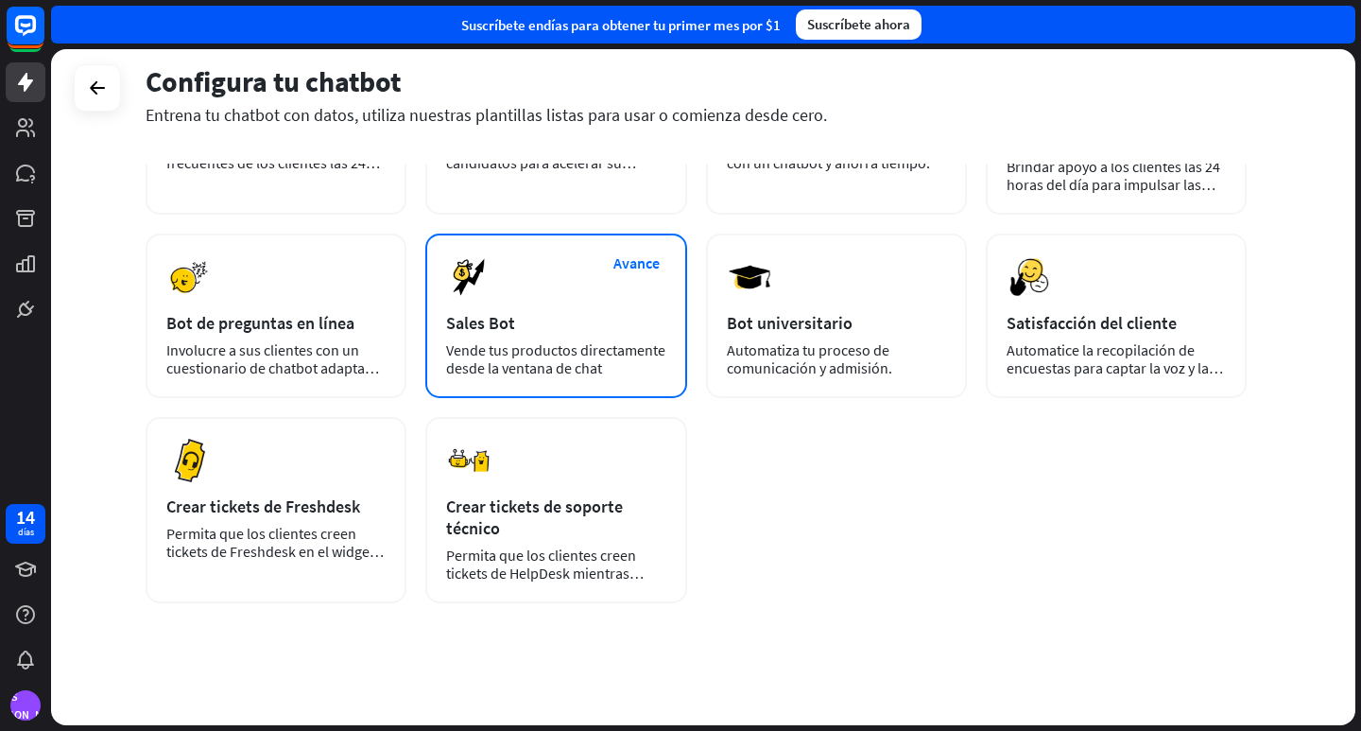
click at [567, 362] on font "Vende tus productos directamente desde la ventana de chat" at bounding box center [555, 358] width 219 height 37
